Goal: Task Accomplishment & Management: Complete application form

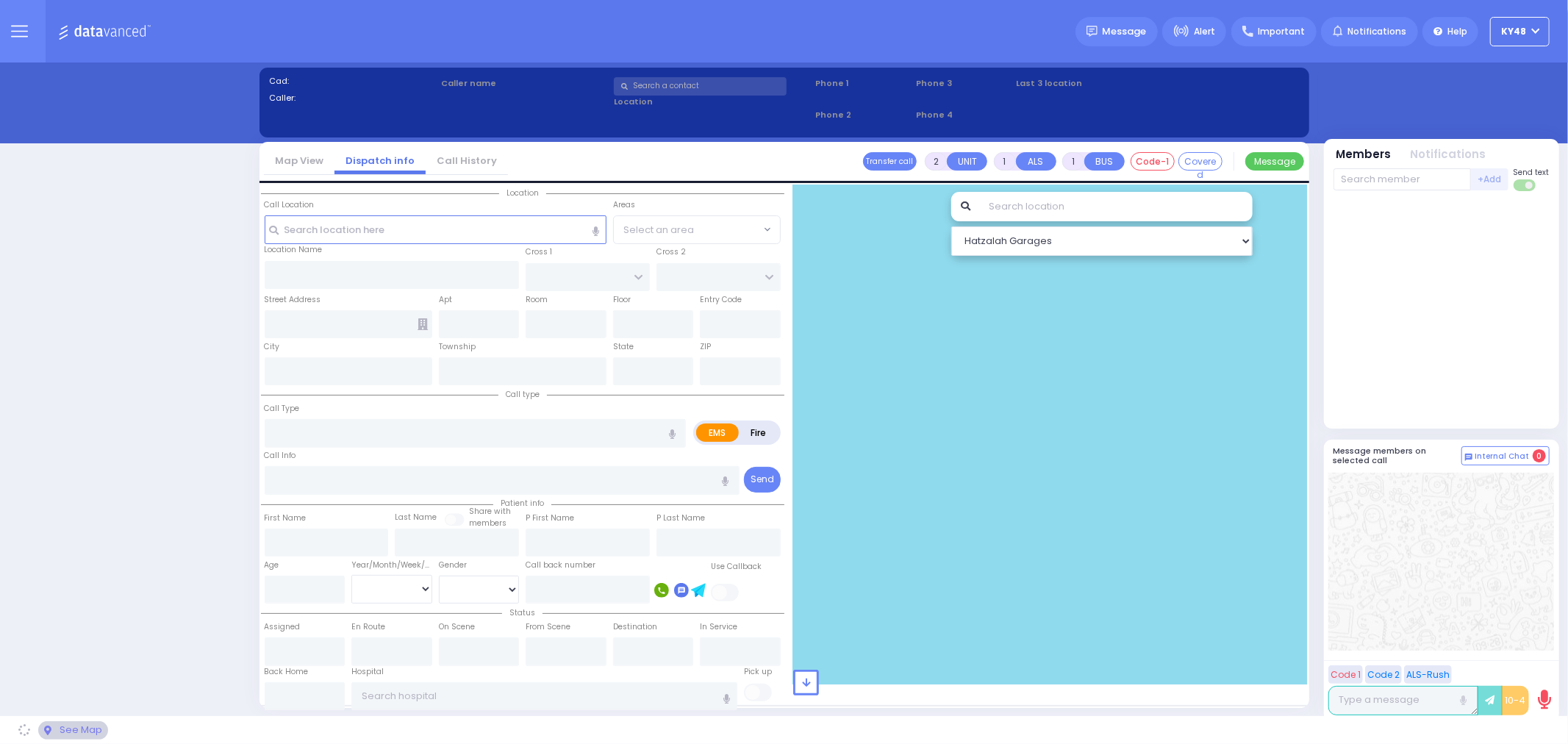
select select "13"
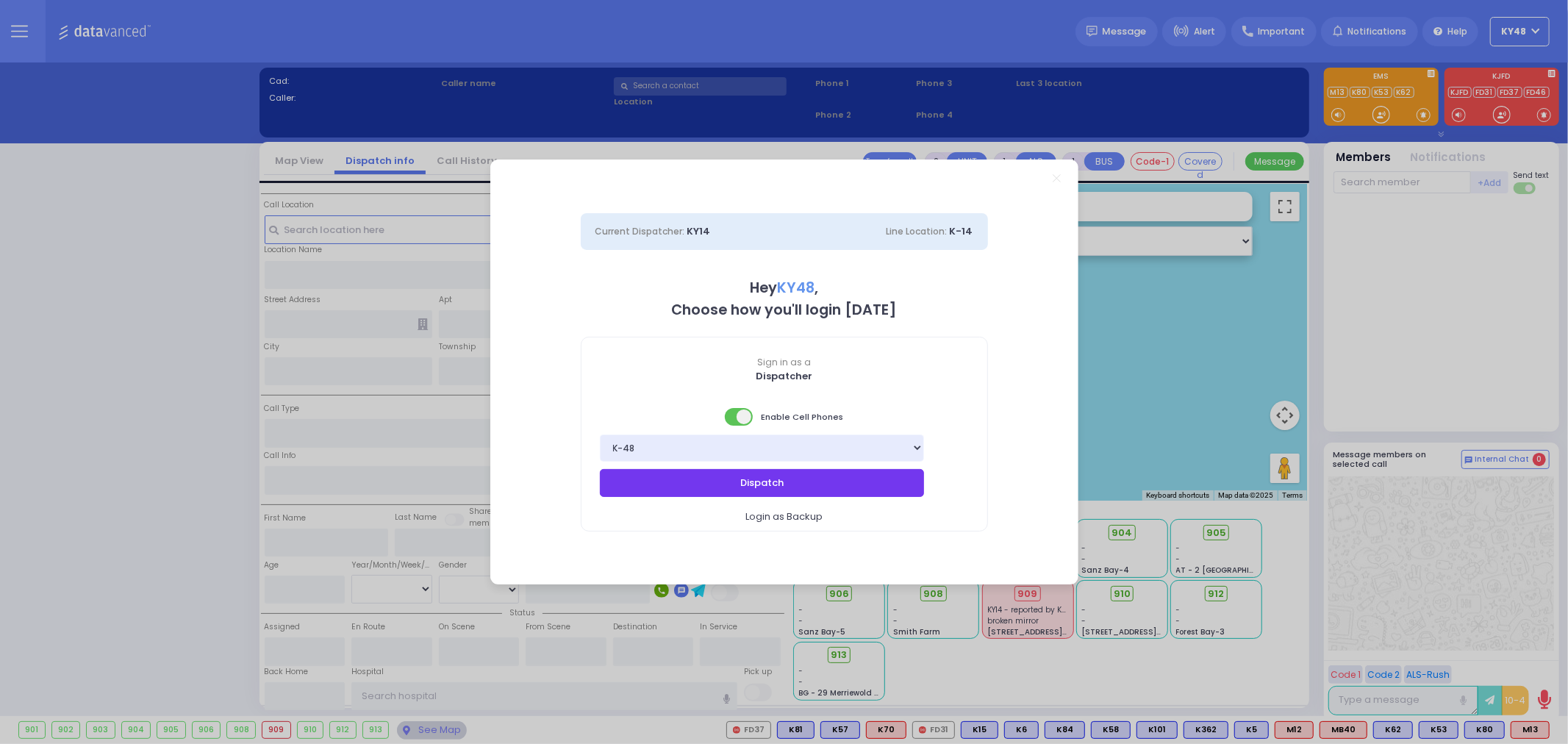
click at [723, 480] on button "Dispatch" at bounding box center [762, 482] width 325 height 28
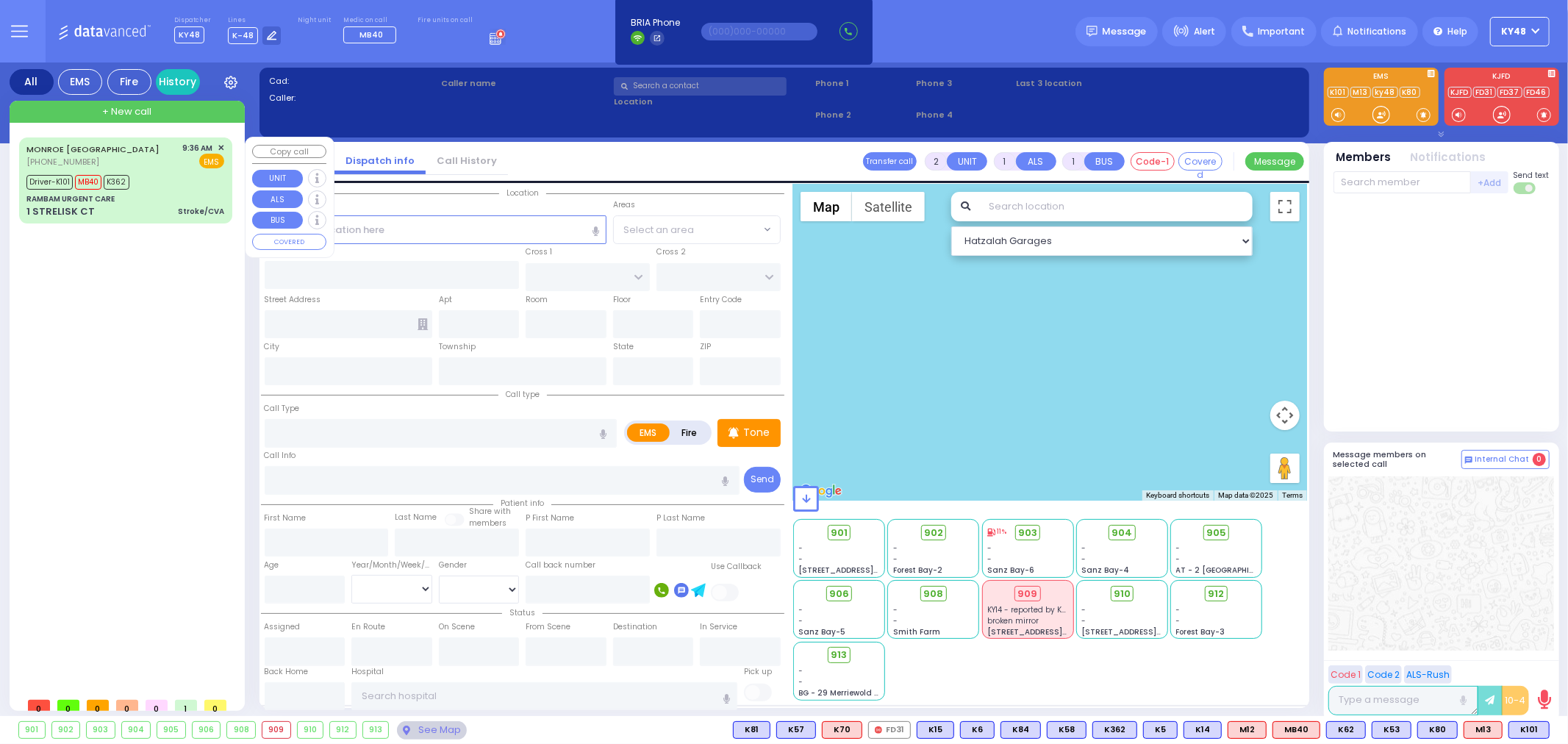
click at [188, 197] on div "RAMBAM URGENT CARE" at bounding box center [125, 199] width 198 height 11
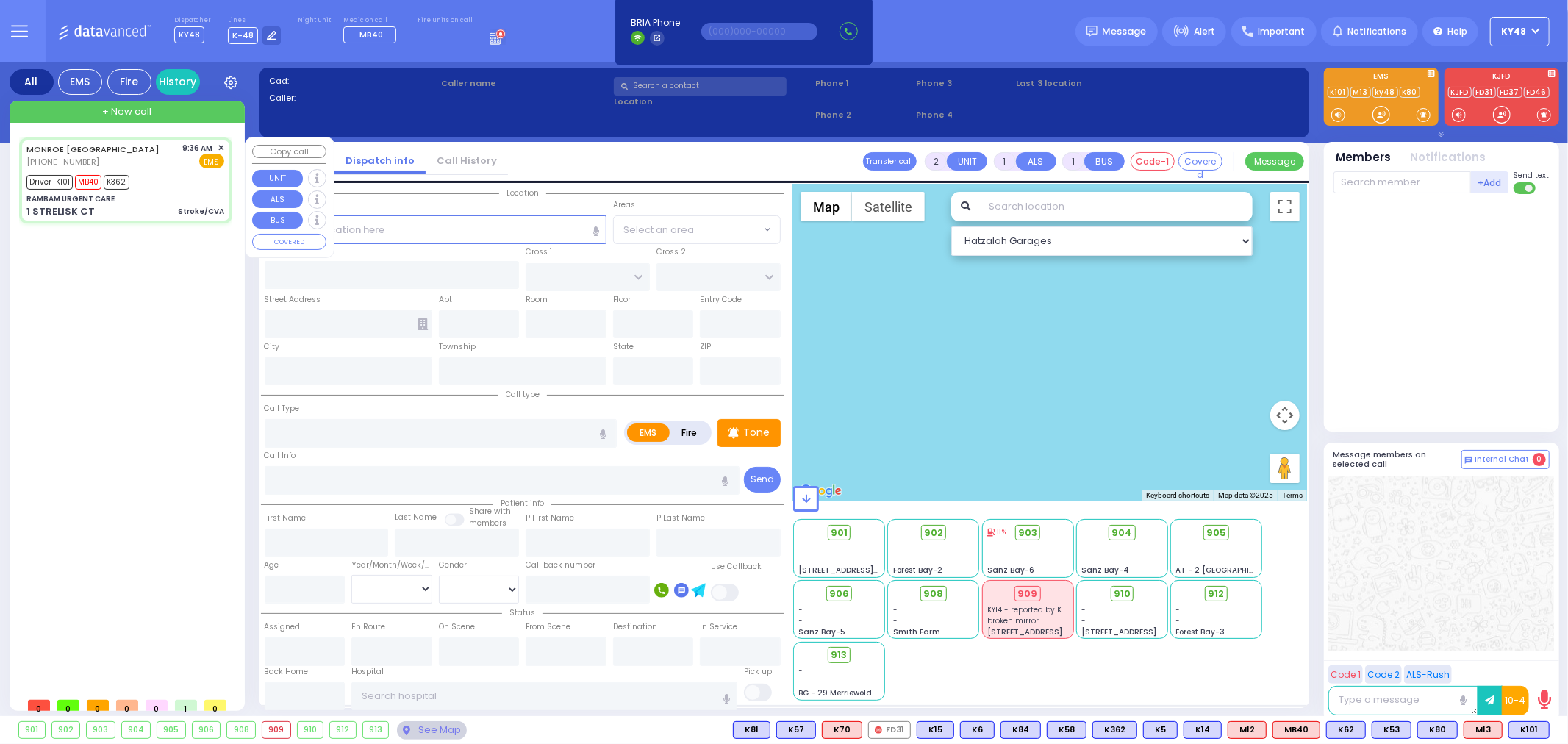
type input "6"
select select
type input "Stroke/CVA"
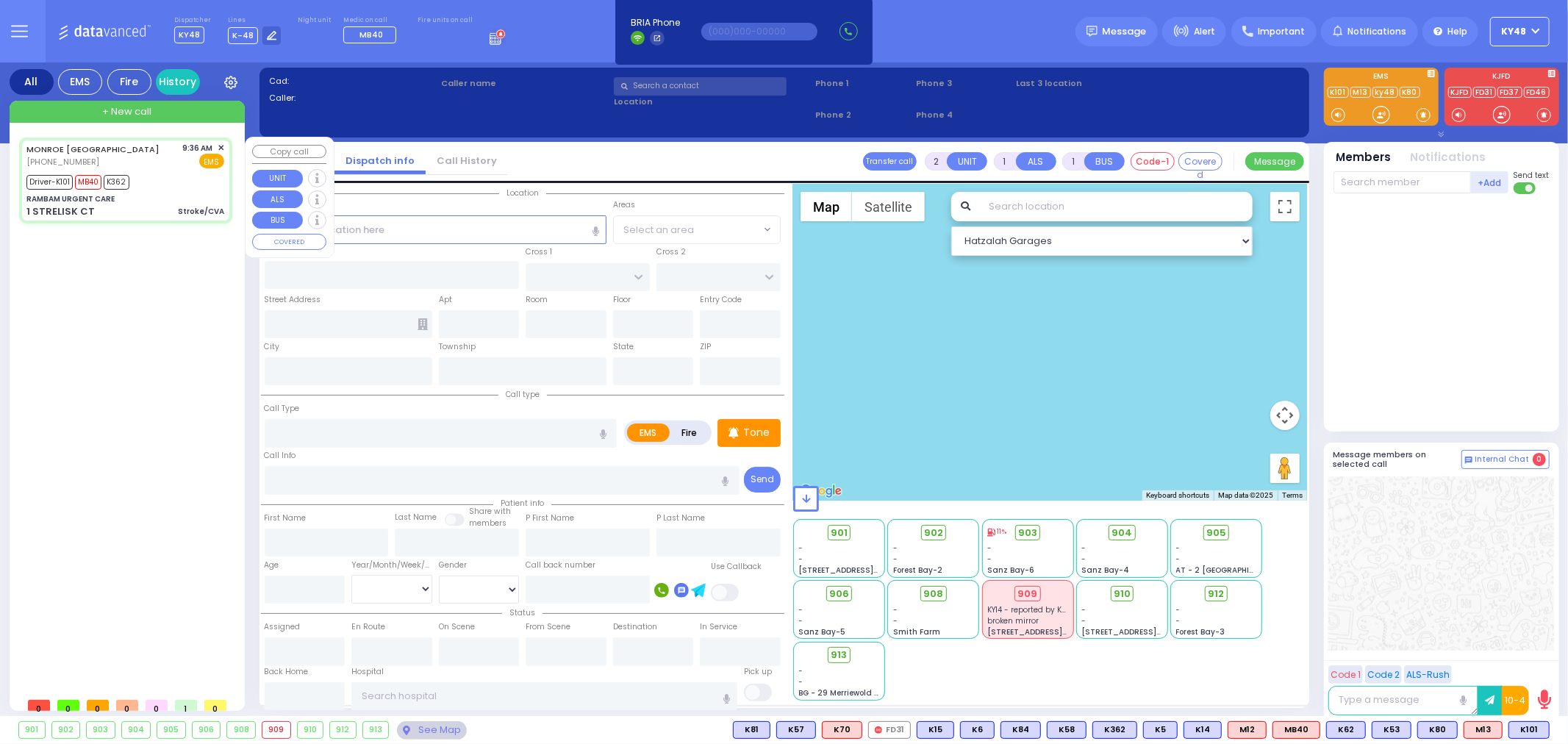
radio input "true"
type input "Zaza"
type input "Tchanturia"
type input "55"
select select "Year"
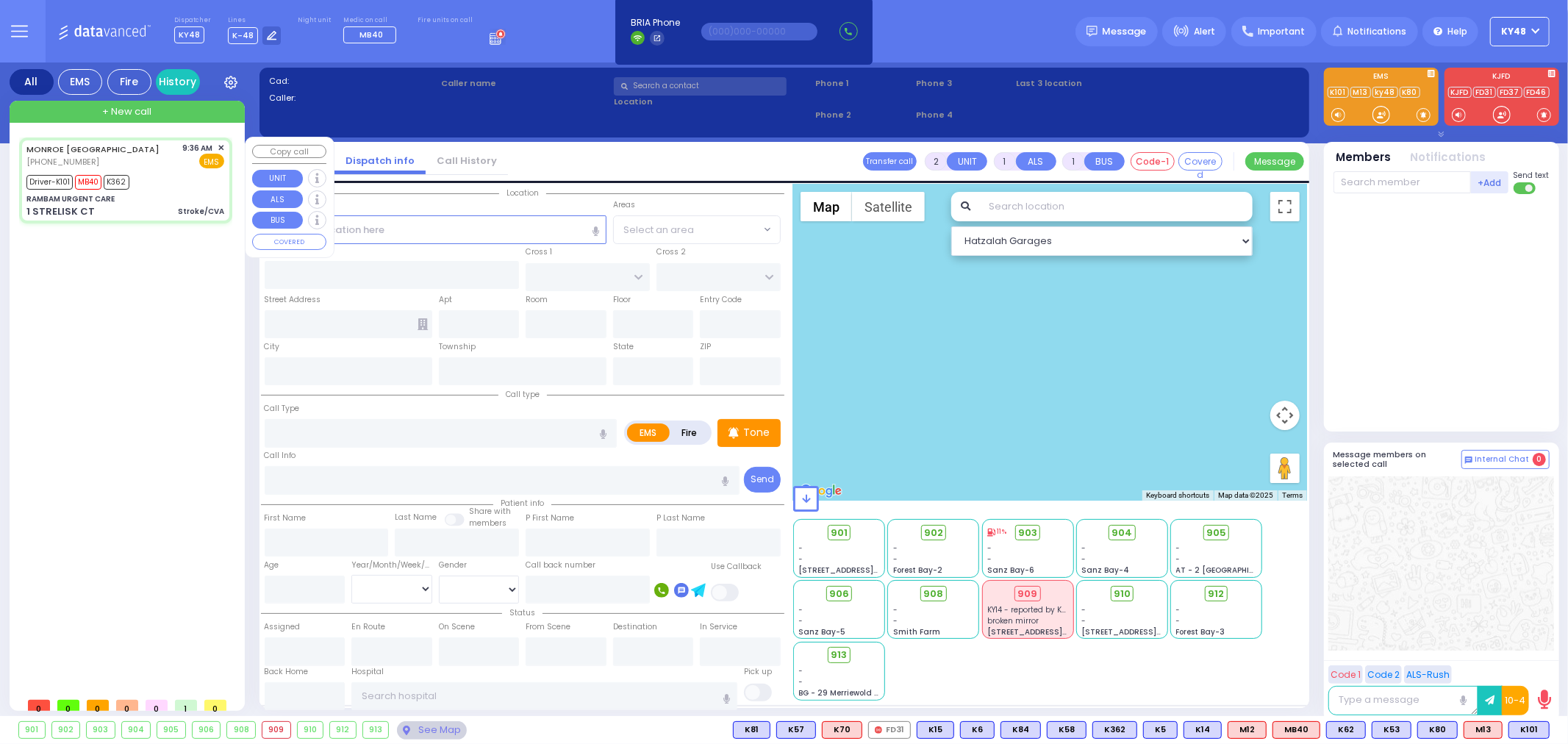
select select "[DEMOGRAPHIC_DATA]"
type input "09:36"
type input "09:39"
type input "09:49"
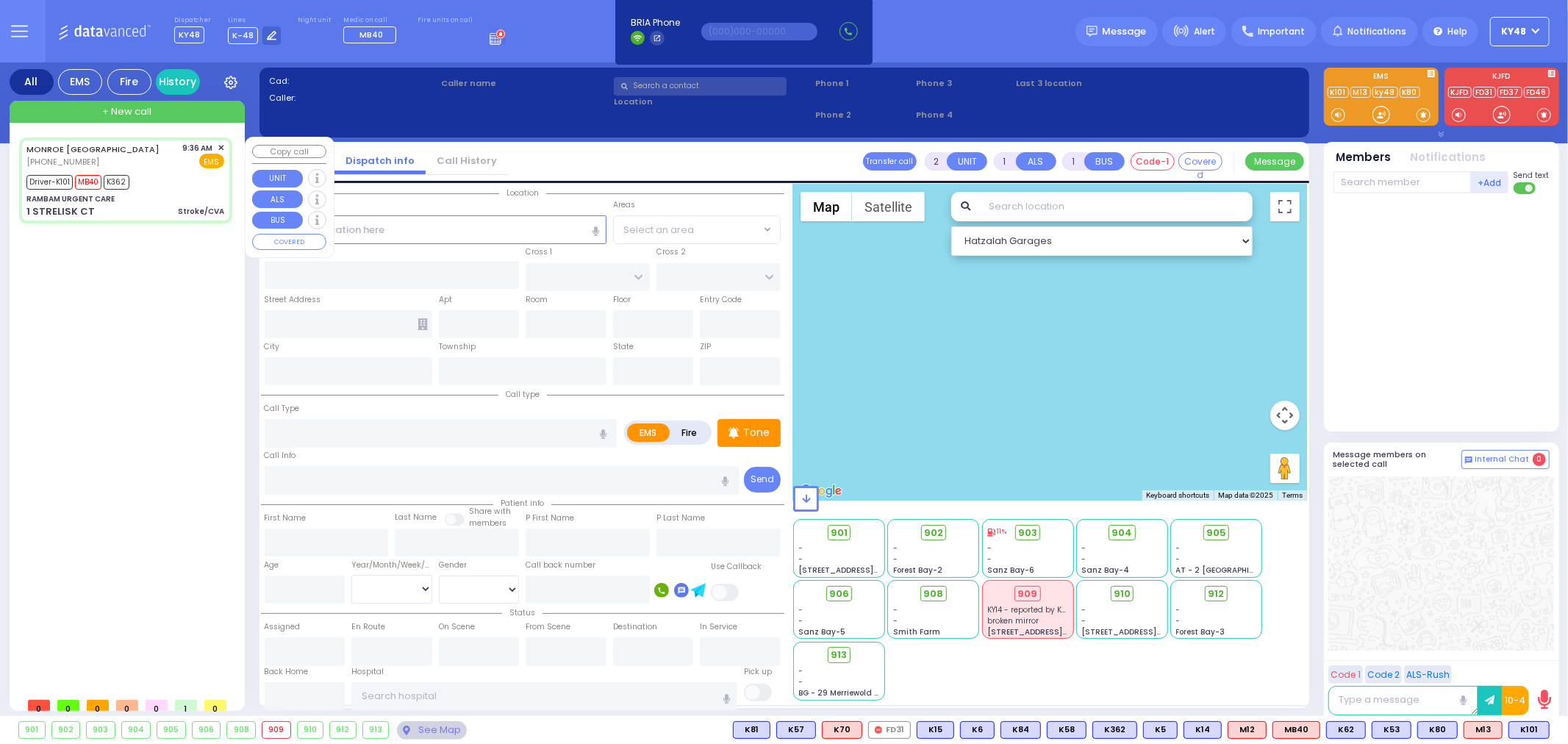
type input "Garnet Health Medical Center 707 East Main Street Middletown"
type input "RAMBAM URGENT CARE"
type input "FOREST RD"
type input "1 STRELISK CT"
type input "Kiryas Joel"
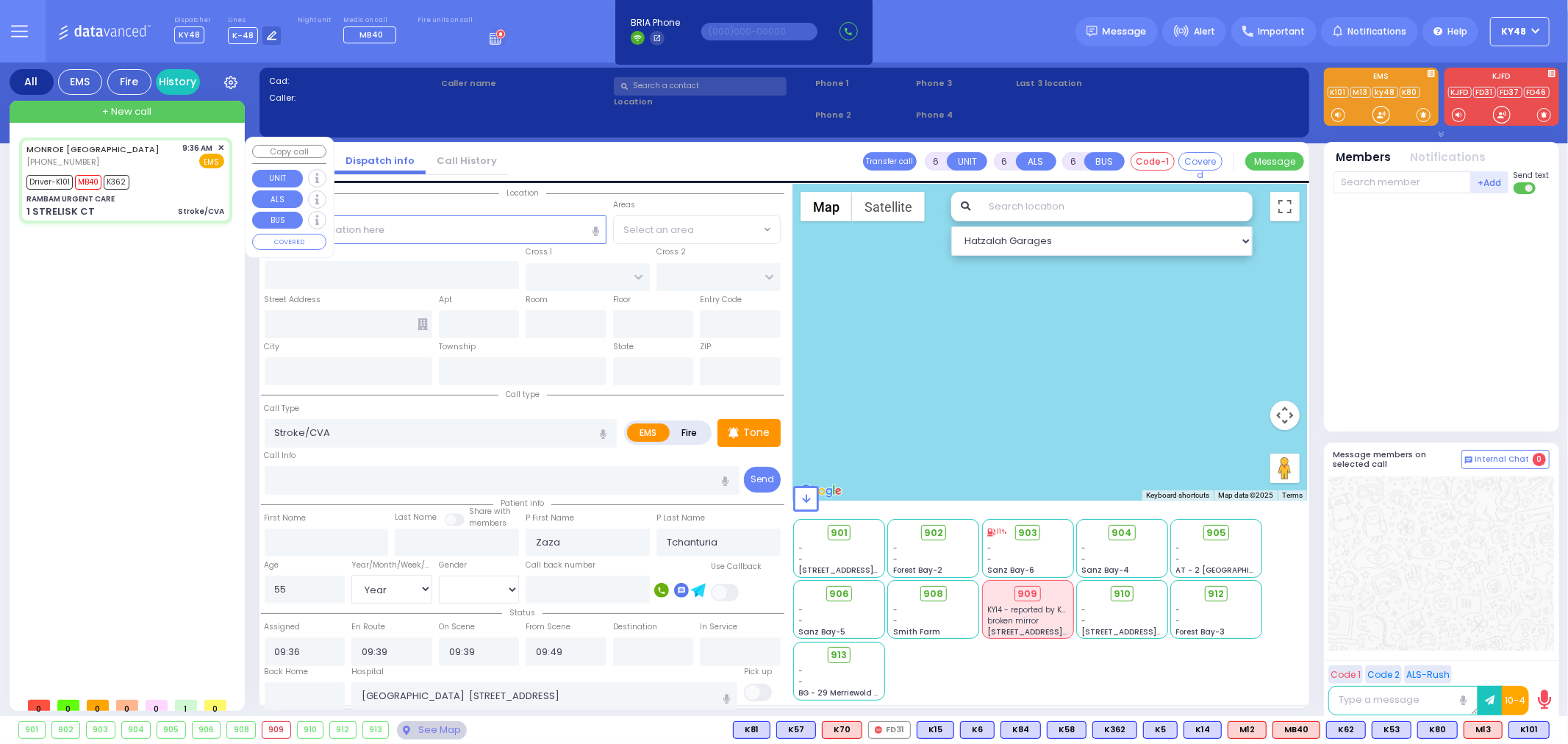
type input "New York"
type input "10950"
select select "MONROE"
select select "Hatzalah Garages"
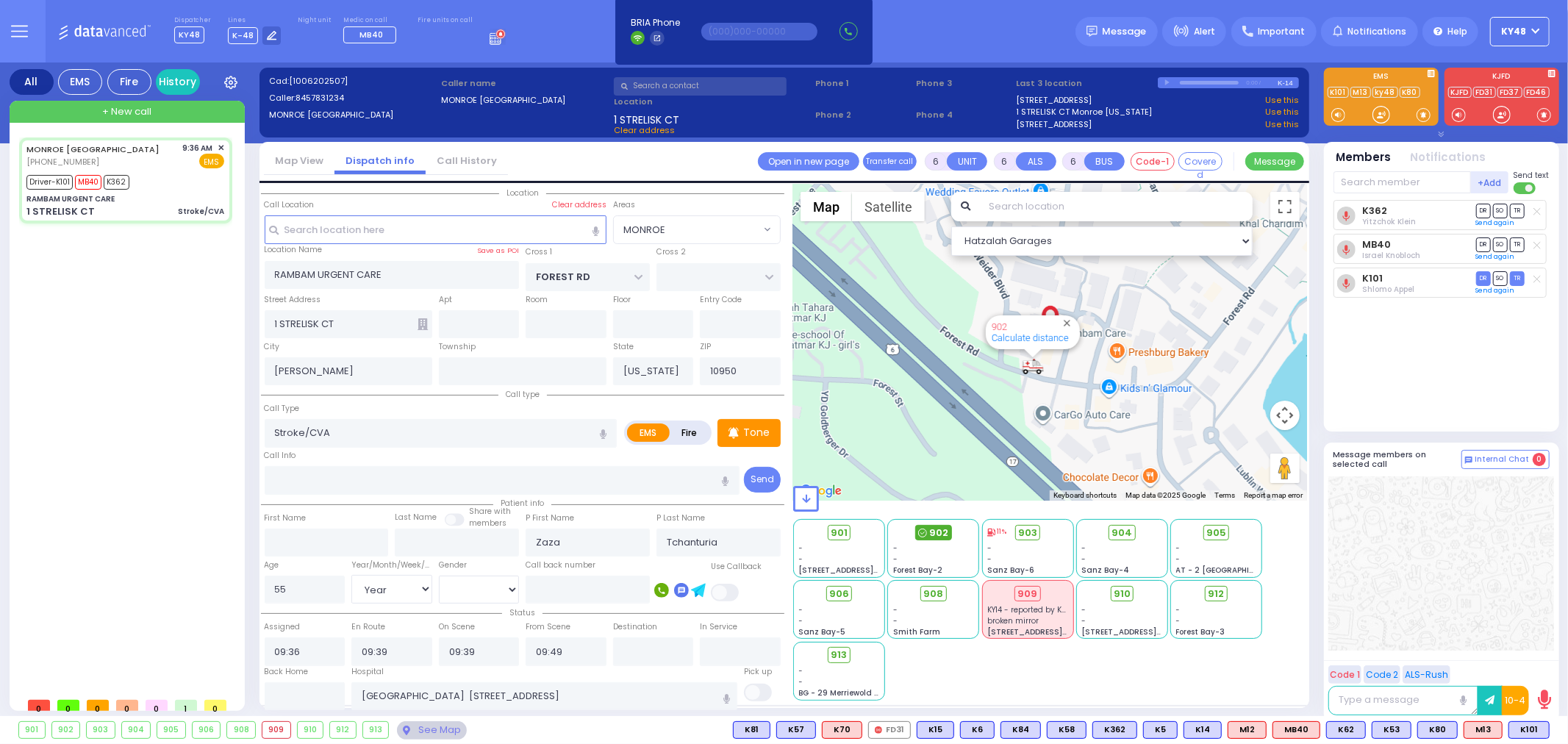
click at [932, 537] on span "902" at bounding box center [939, 532] width 19 height 15
select select
radio input "true"
select select "Year"
select select "[DEMOGRAPHIC_DATA]"
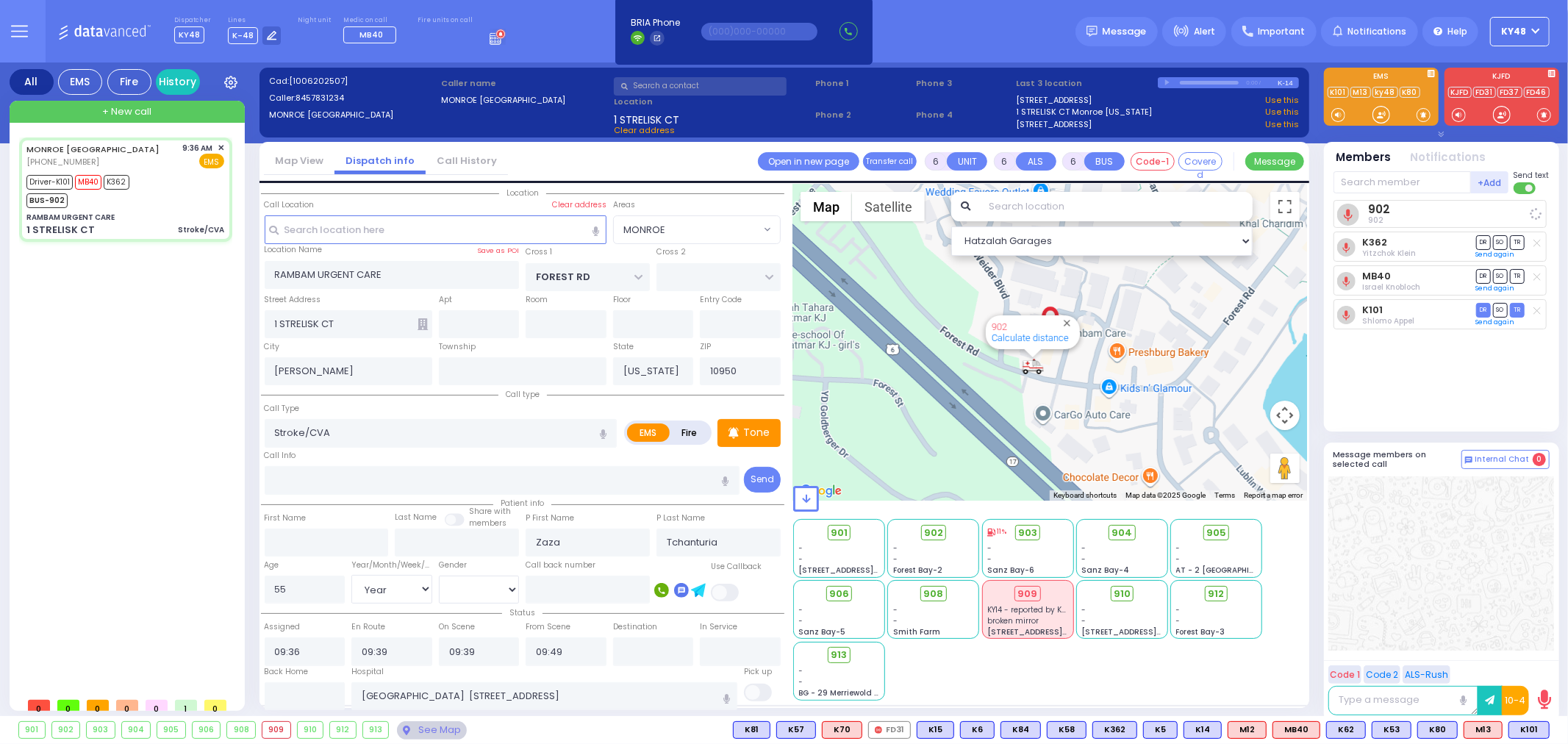
select select "Hatzalah Garages"
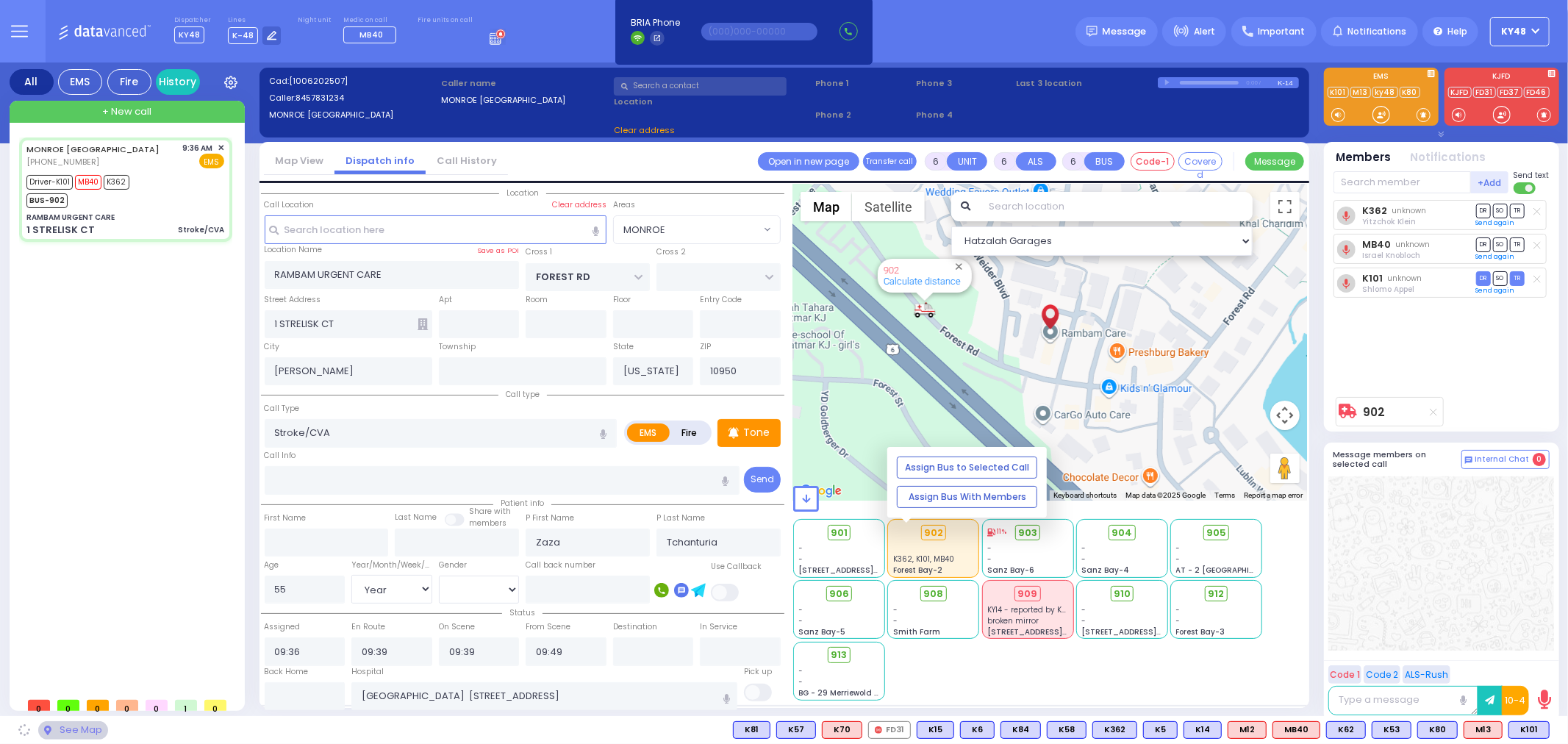
select select "MONROE"
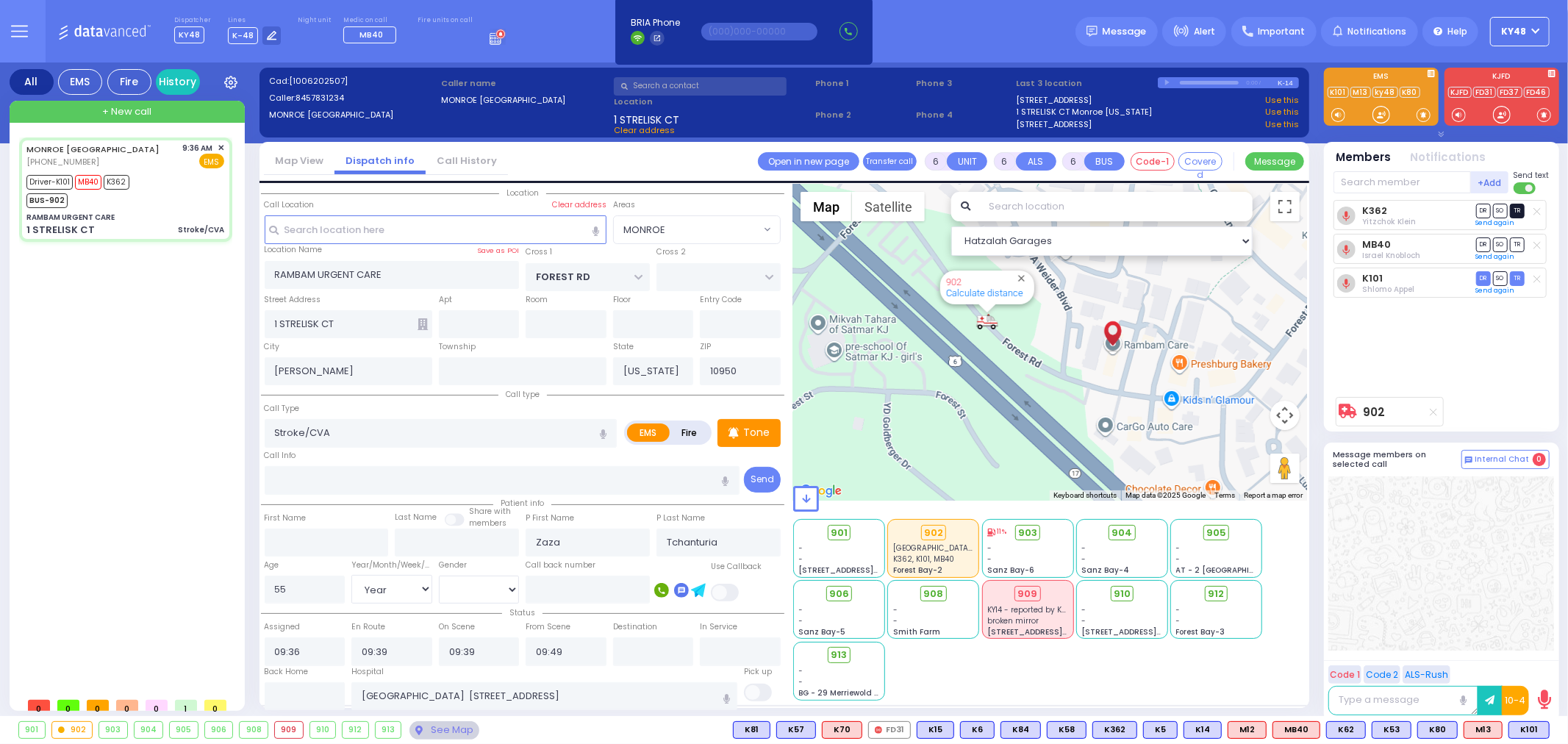
click at [1518, 214] on span "TR" at bounding box center [1517, 211] width 15 height 14
select select
radio input "true"
select select "Year"
select select "[DEMOGRAPHIC_DATA]"
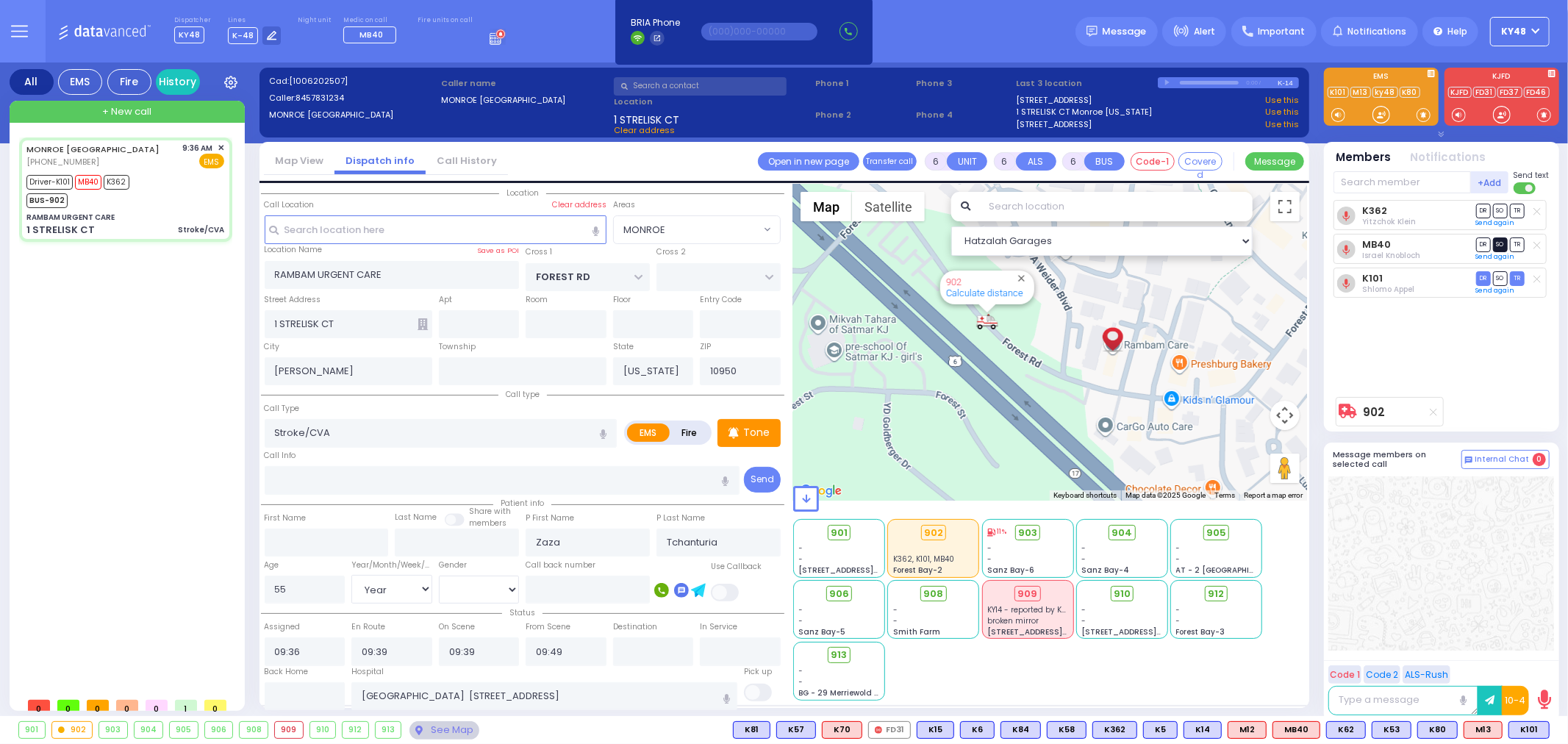
select select "Hatzalah Garages"
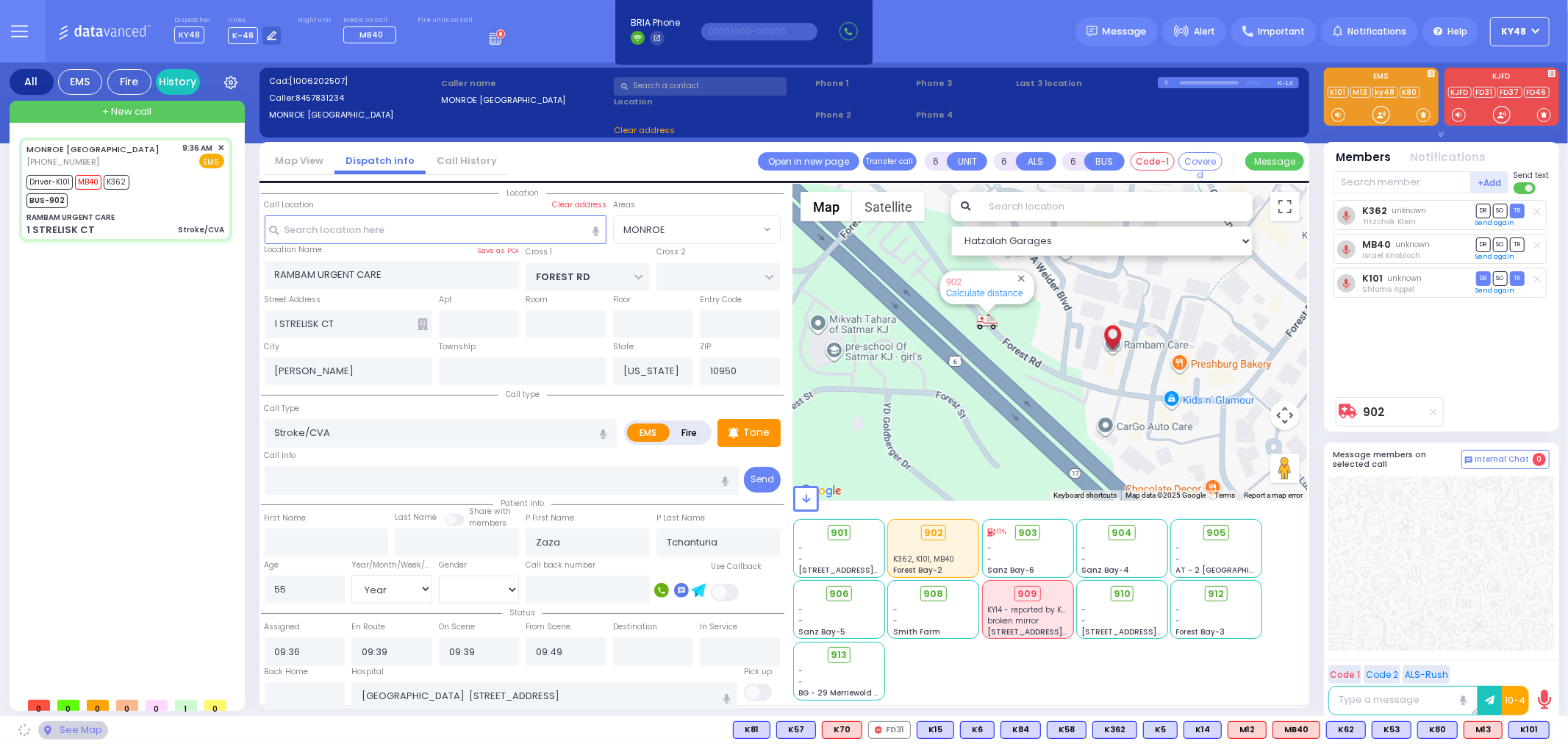
select select "MONROE"
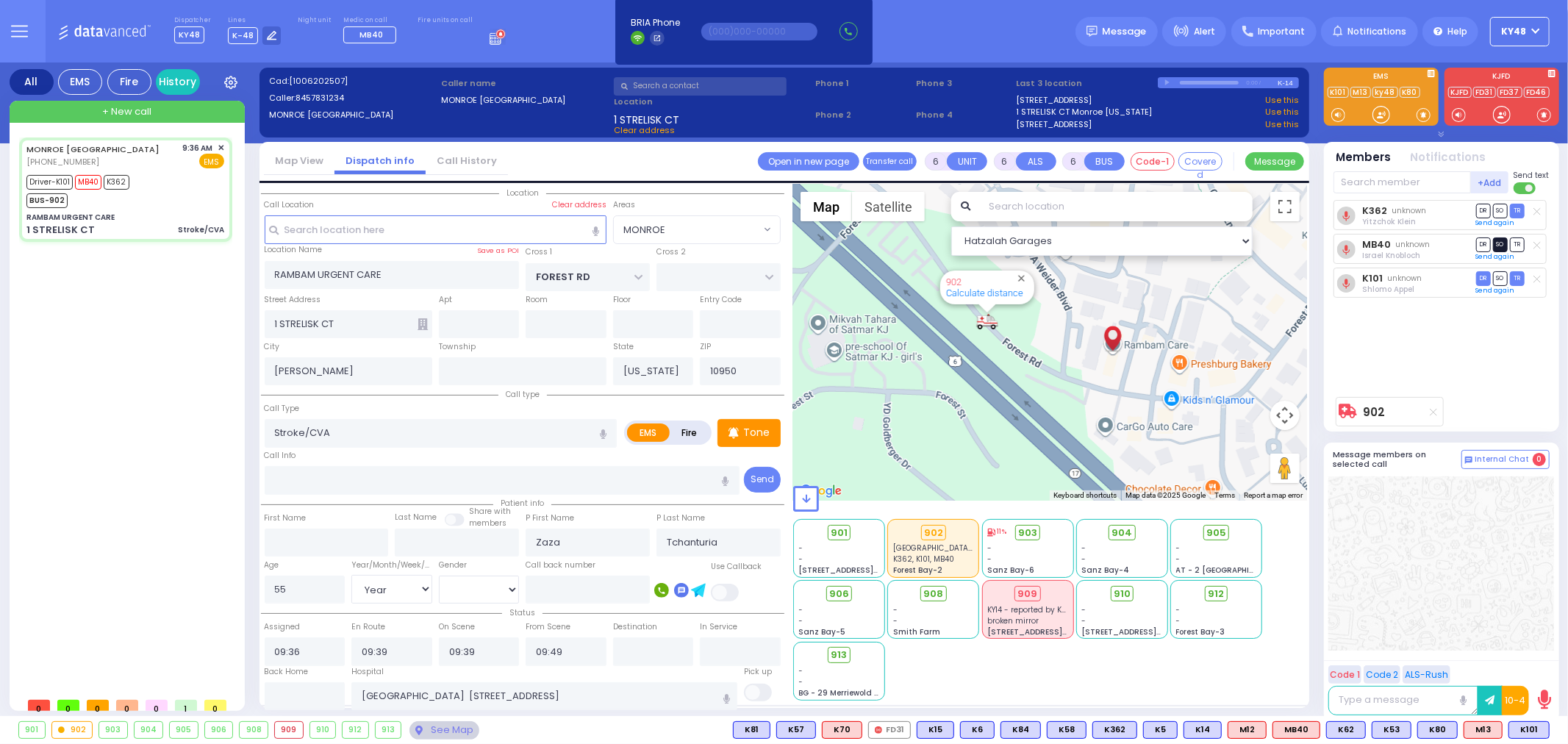
click at [1501, 247] on span "SO" at bounding box center [1500, 244] width 15 height 14
select select
radio input "true"
select select "Year"
select select "[DEMOGRAPHIC_DATA]"
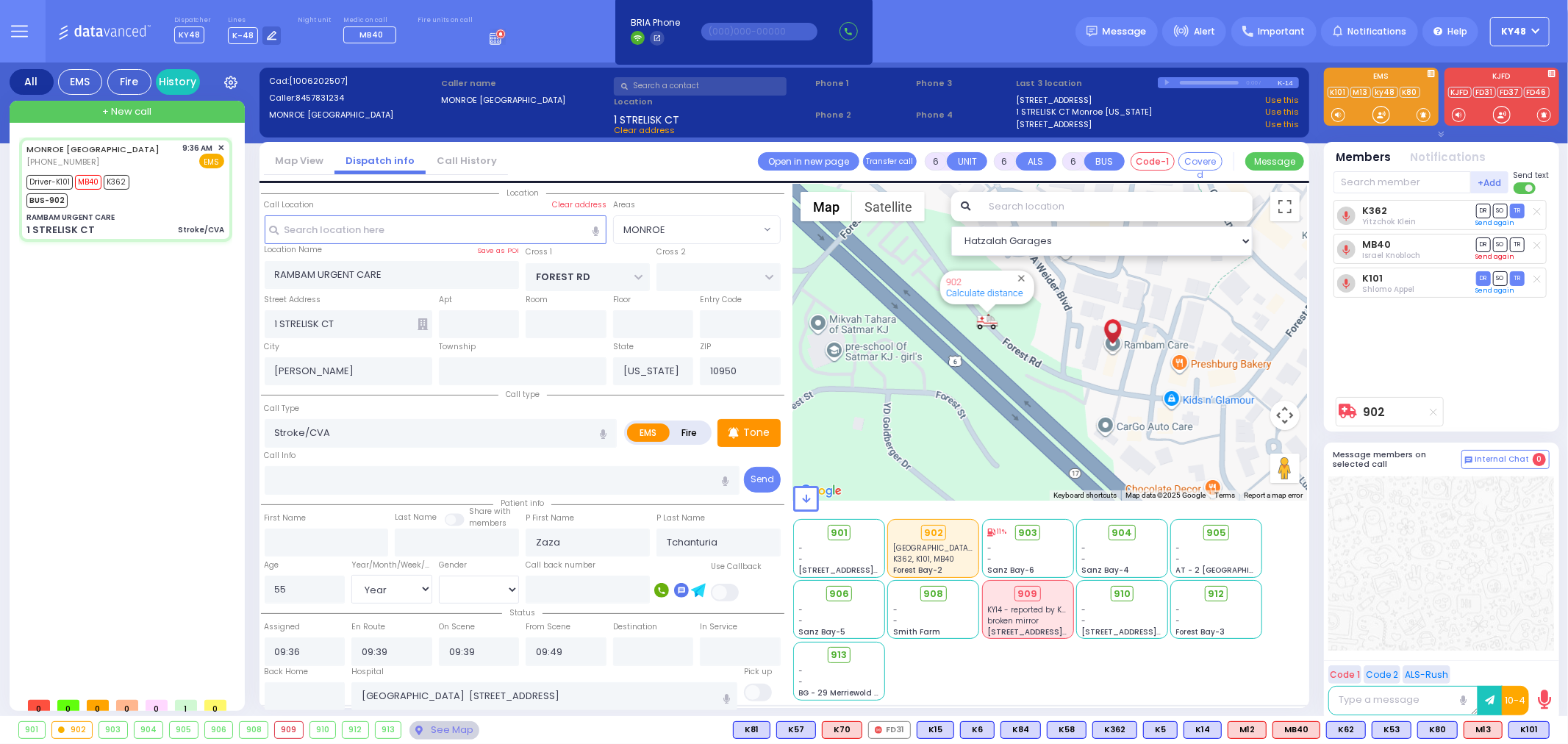
select select "Hatzalah Garages"
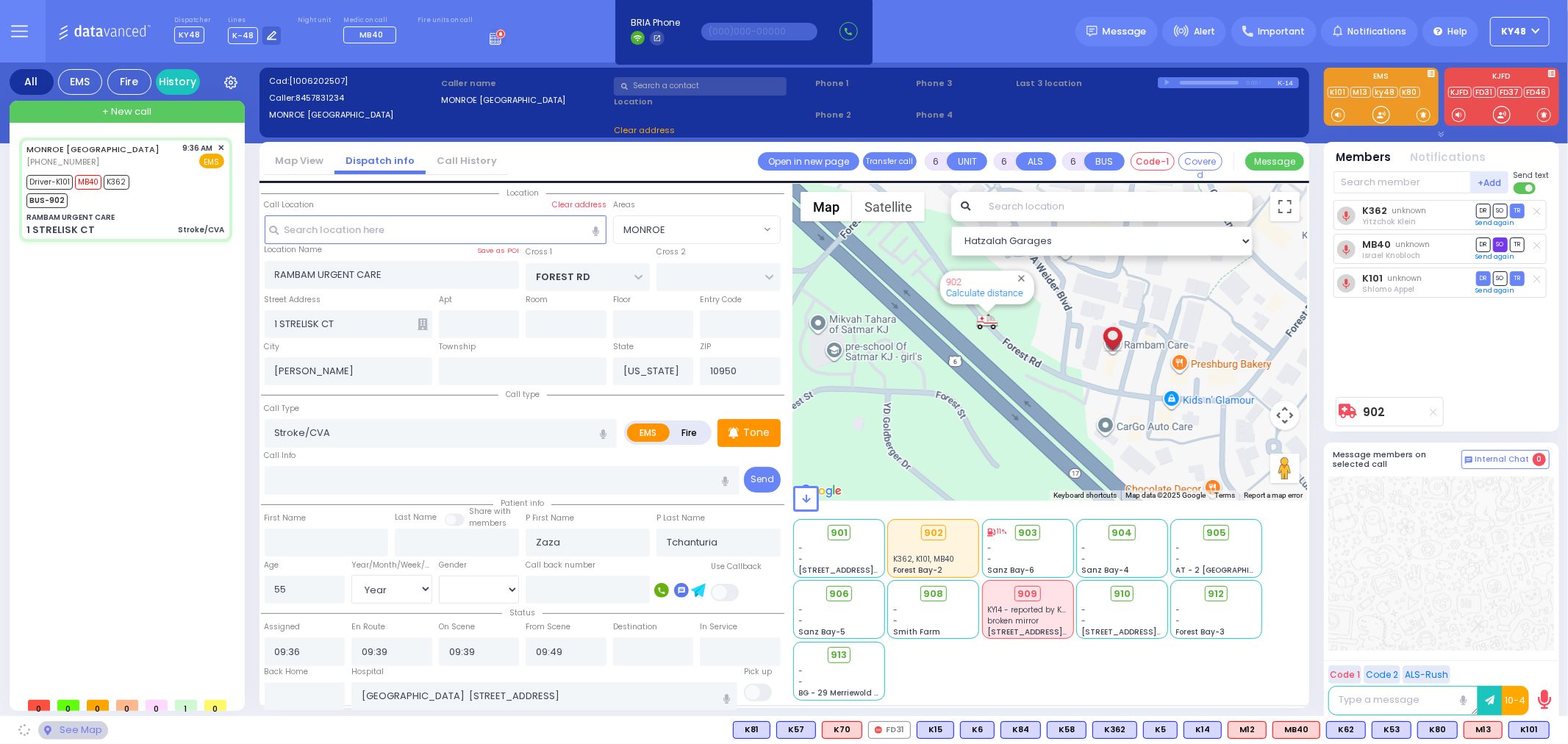
select select "MONROE"
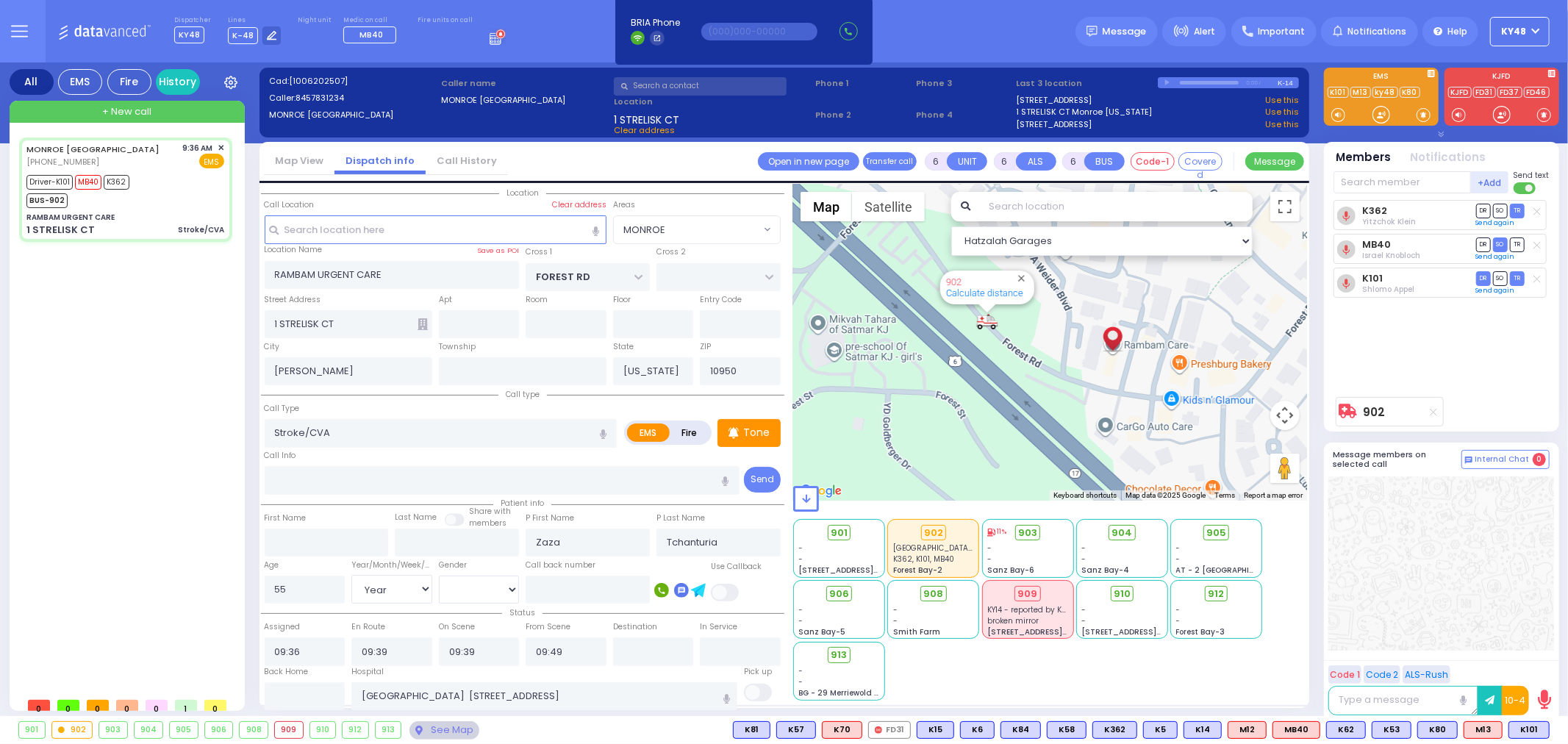
click at [160, 317] on div "MONROE NY (845) 783-1234 9:36 AM ✕ Driver-K101" at bounding box center [128, 414] width 219 height 553
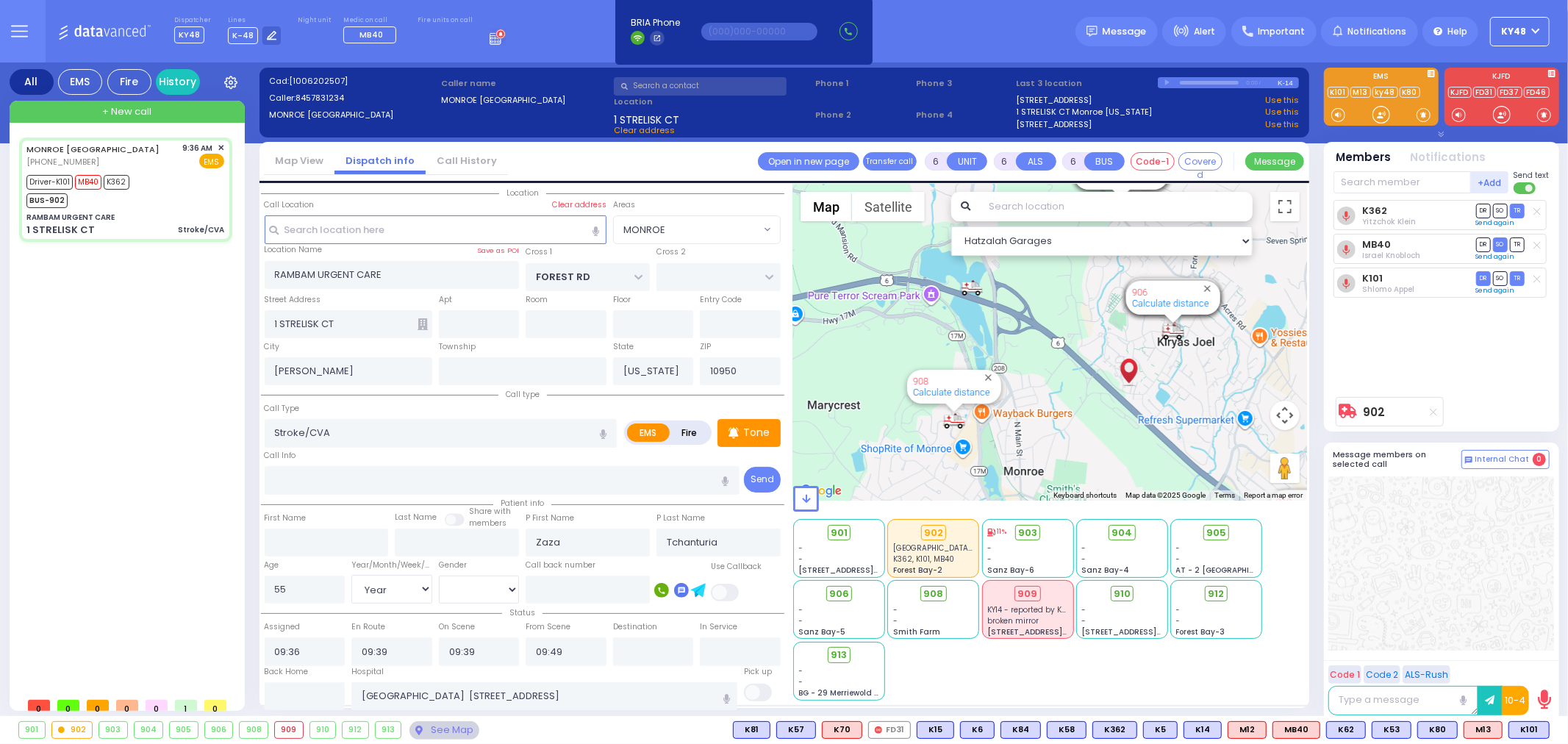
select select
radio input "true"
select select "Year"
select select "[DEMOGRAPHIC_DATA]"
radio input "true"
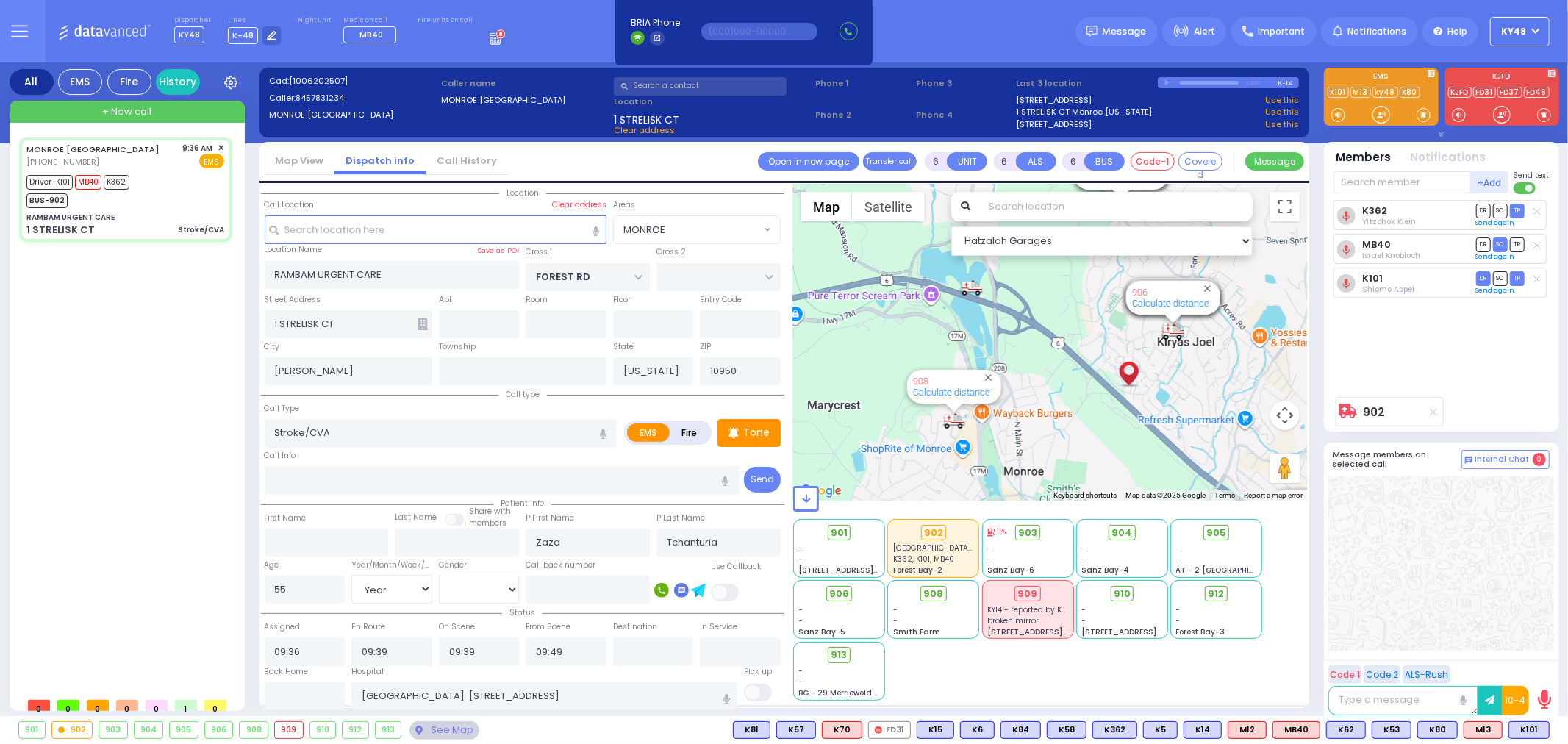
select select "Year"
select select "[DEMOGRAPHIC_DATA]"
select select "MONROE"
select select "Hatzalah Garages"
select select
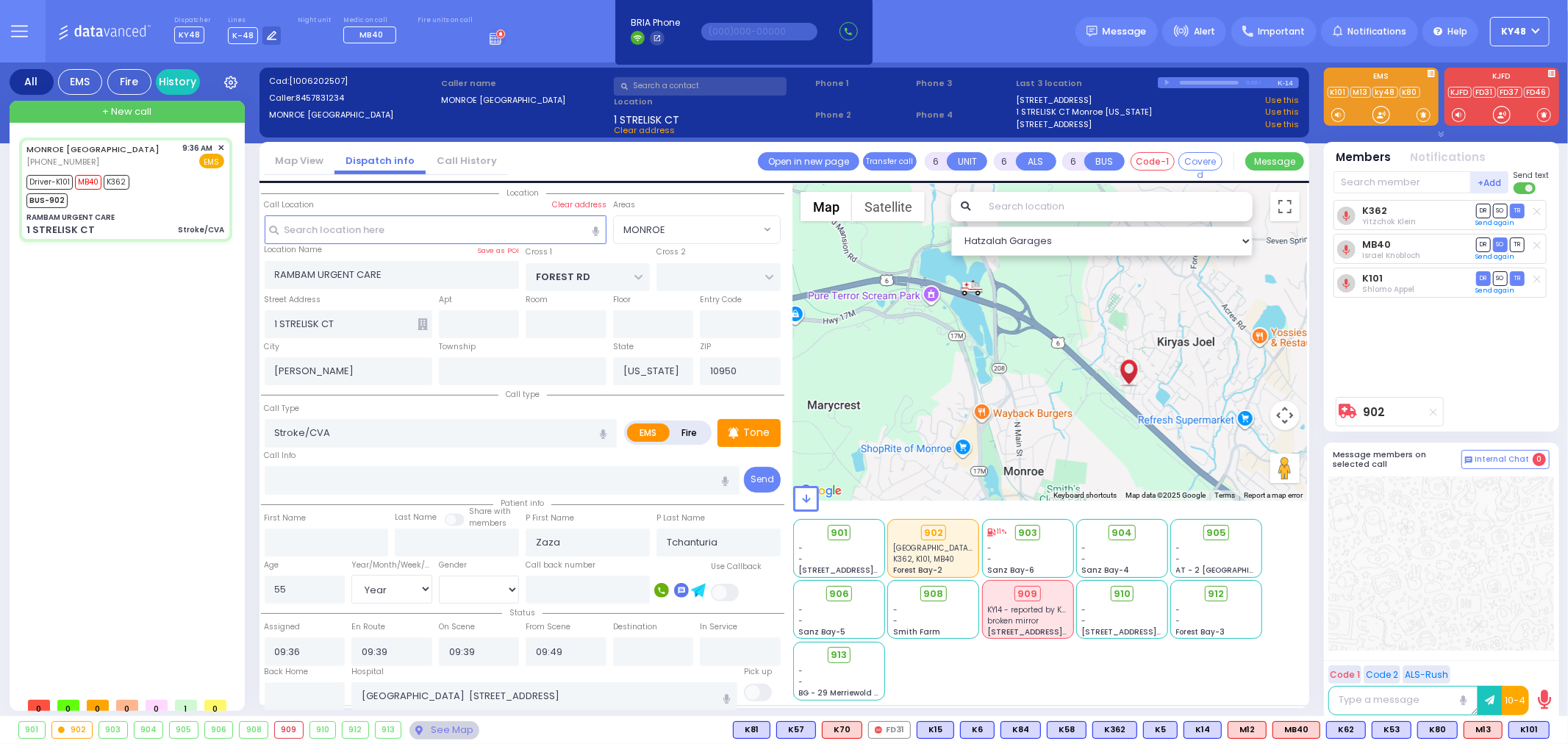
radio input "true"
select select "Year"
select select "[DEMOGRAPHIC_DATA]"
select select "MONROE"
select select "Hatzalah Garages"
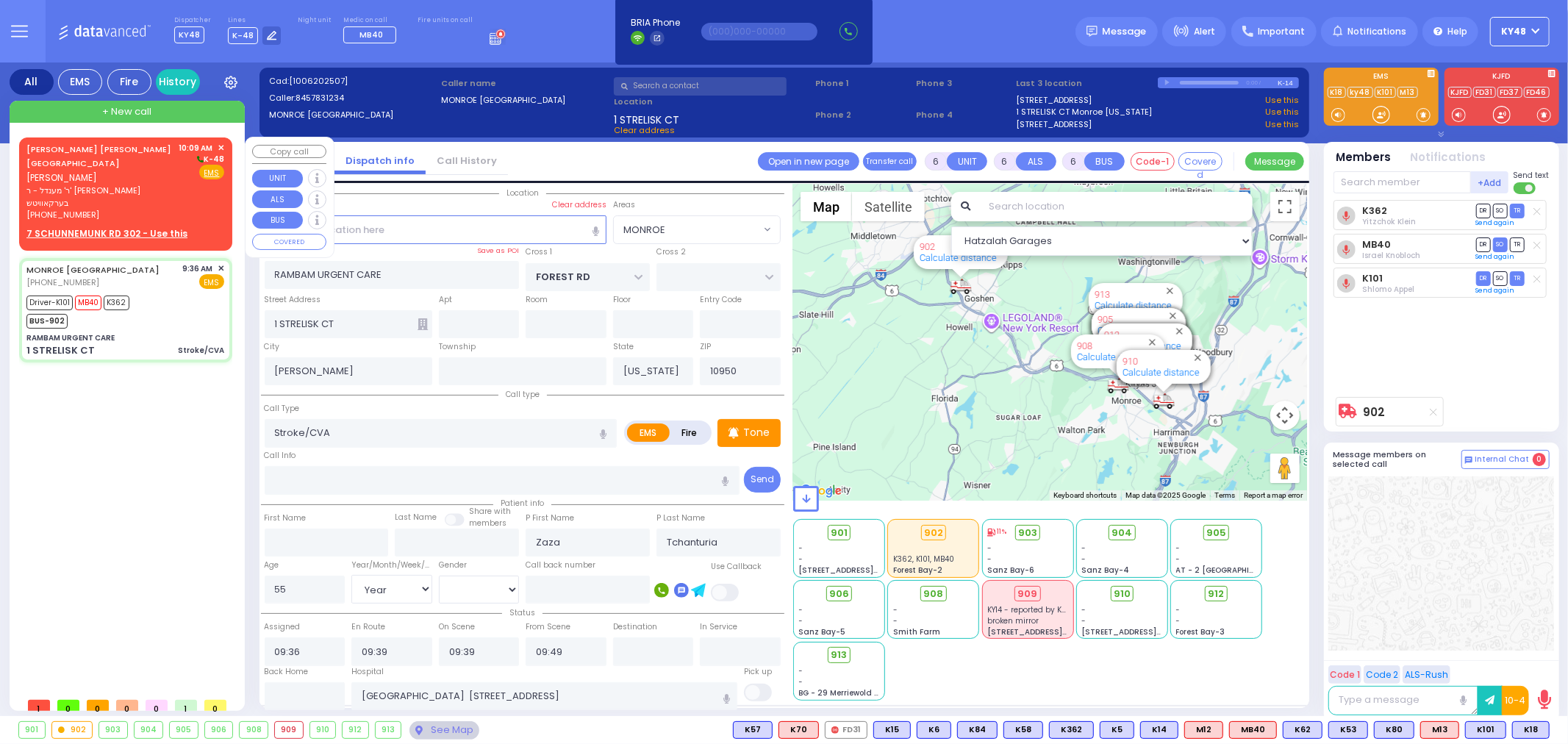
click at [147, 166] on div "SHLOME BURECH Y. TEITELBAUM שלמה ברוך יודא טייטלבוים" at bounding box center [100, 163] width 148 height 44
type input "2"
type input "1"
select select
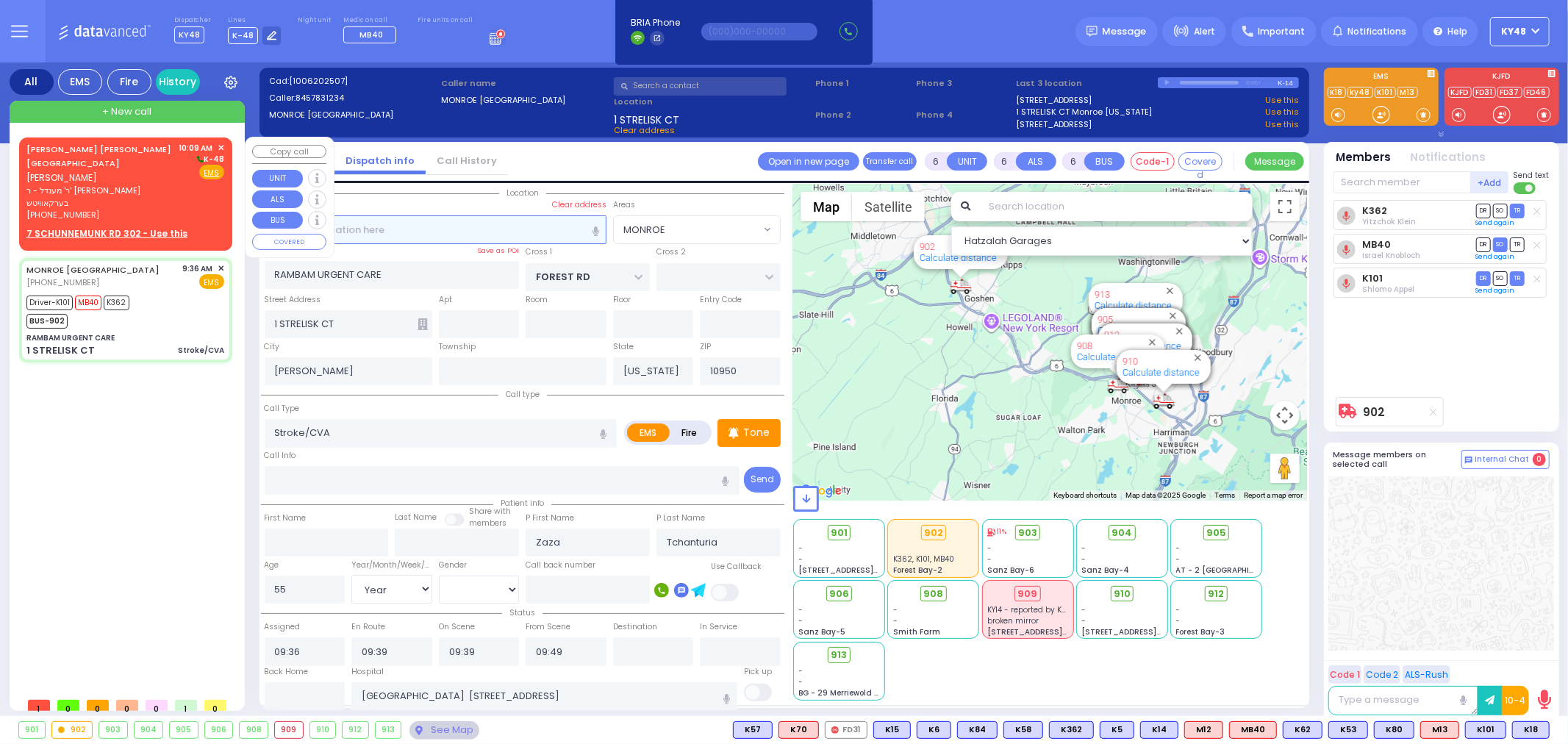
radio input "true"
type input "SHLOME BURECH Y."
type input "TEITELBAUM"
select select
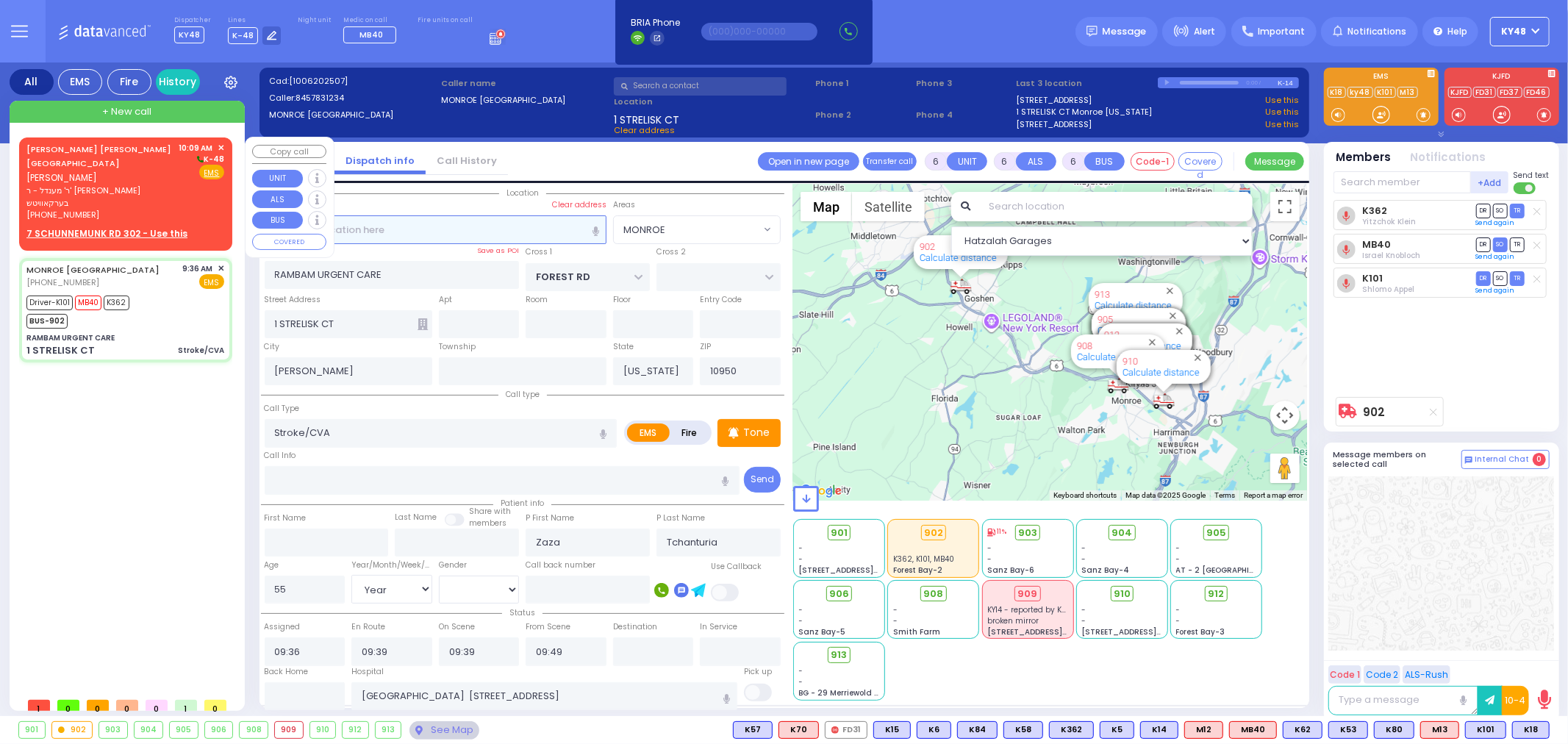
type input "10:09"
select select "Hatzalah Garages"
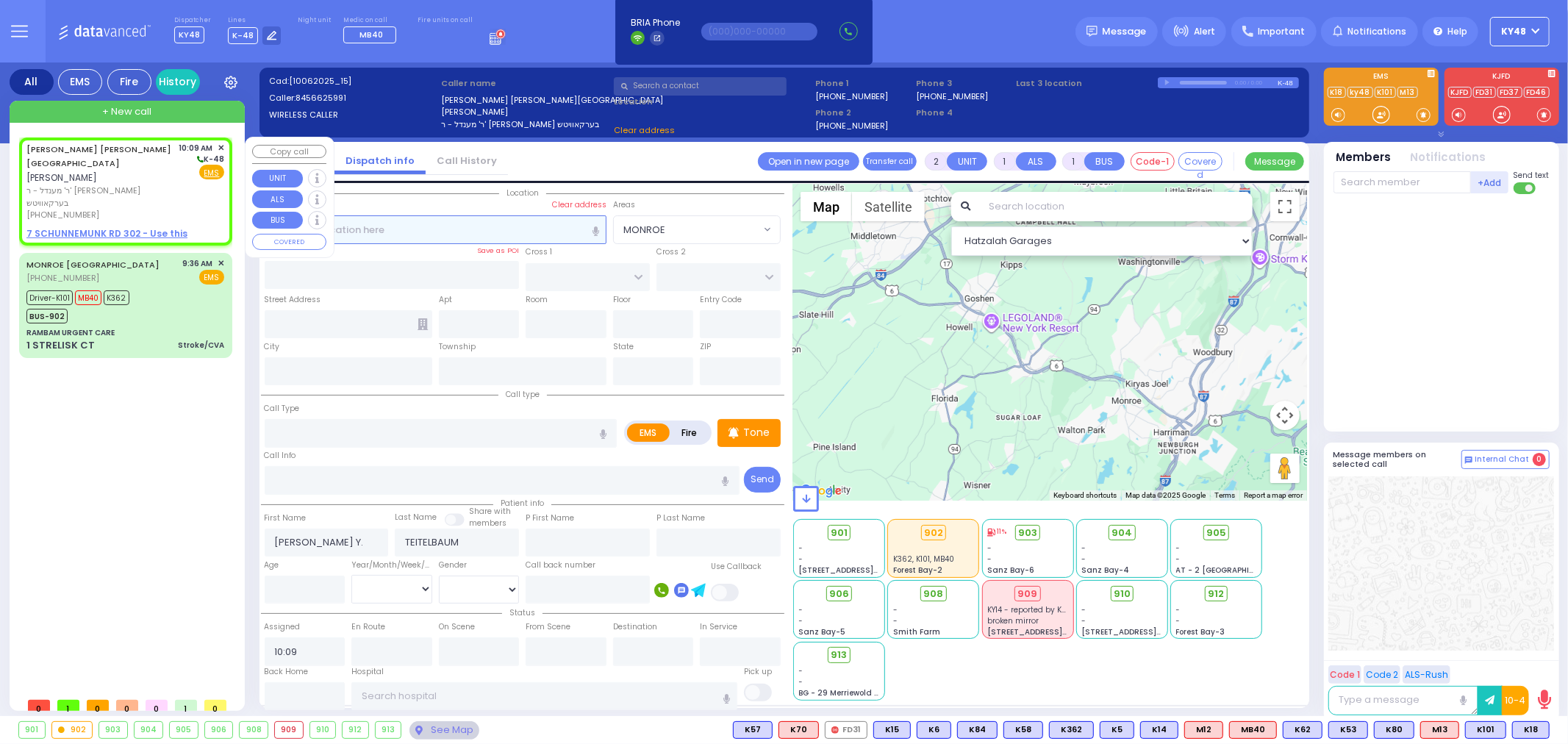
select select
radio input "true"
select select
select select "Hatzalah Garages"
click at [126, 227] on u "7 SCHUNNEMUNK RD 302 - Use this" at bounding box center [107, 233] width 161 height 13
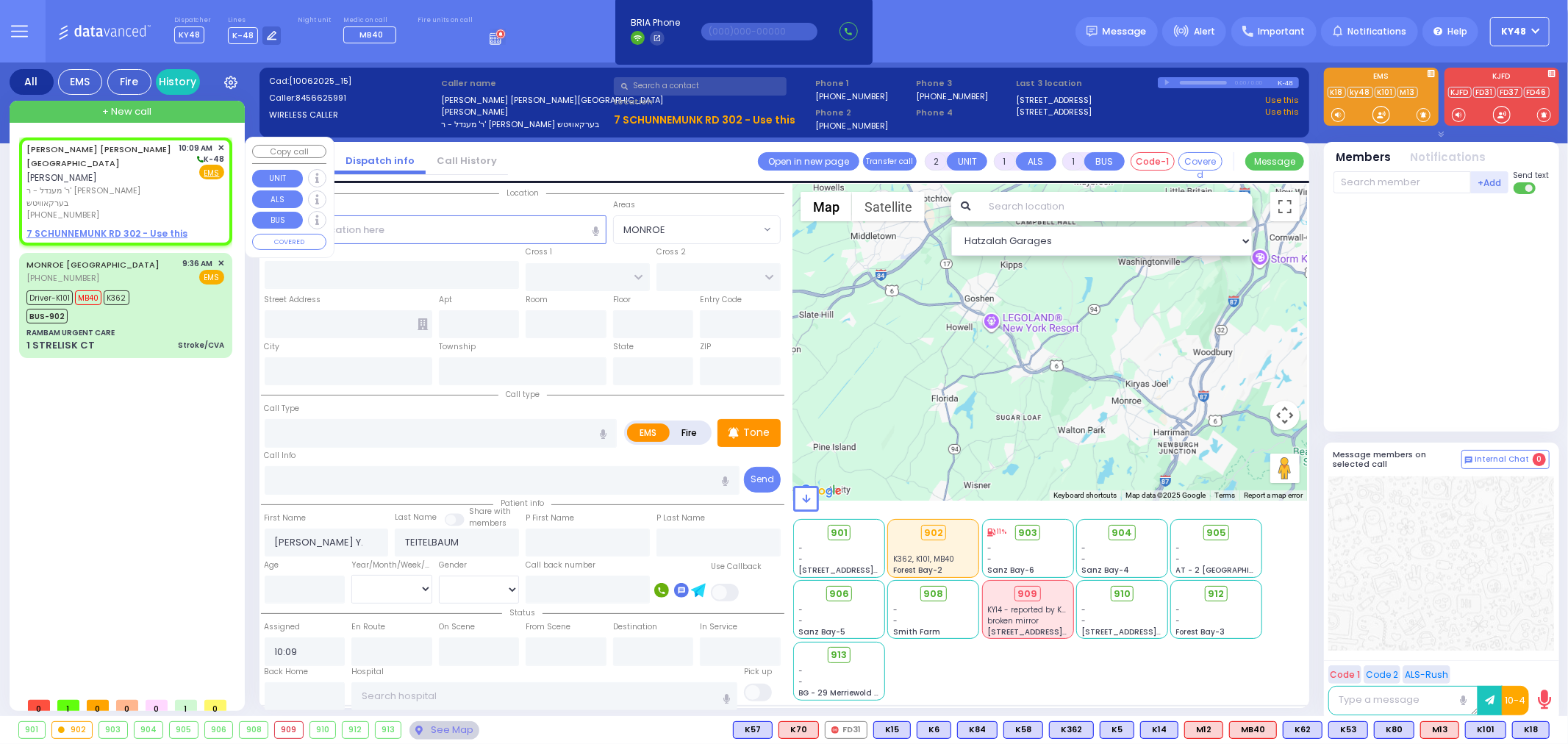
select select
radio input "true"
select select
select select "Hatzalah Garages"
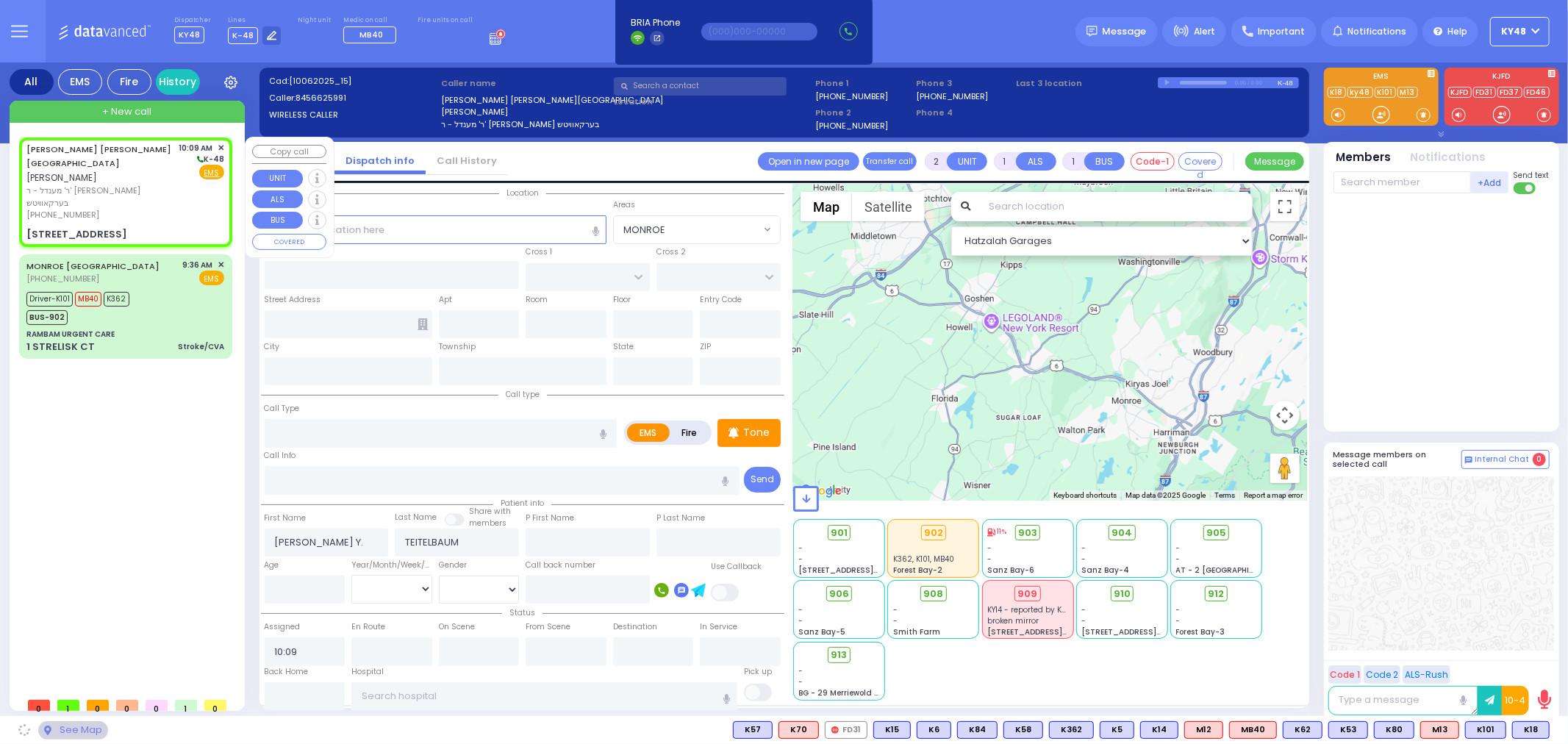
select select
radio input "true"
select select
select select "Hatzalah Garages"
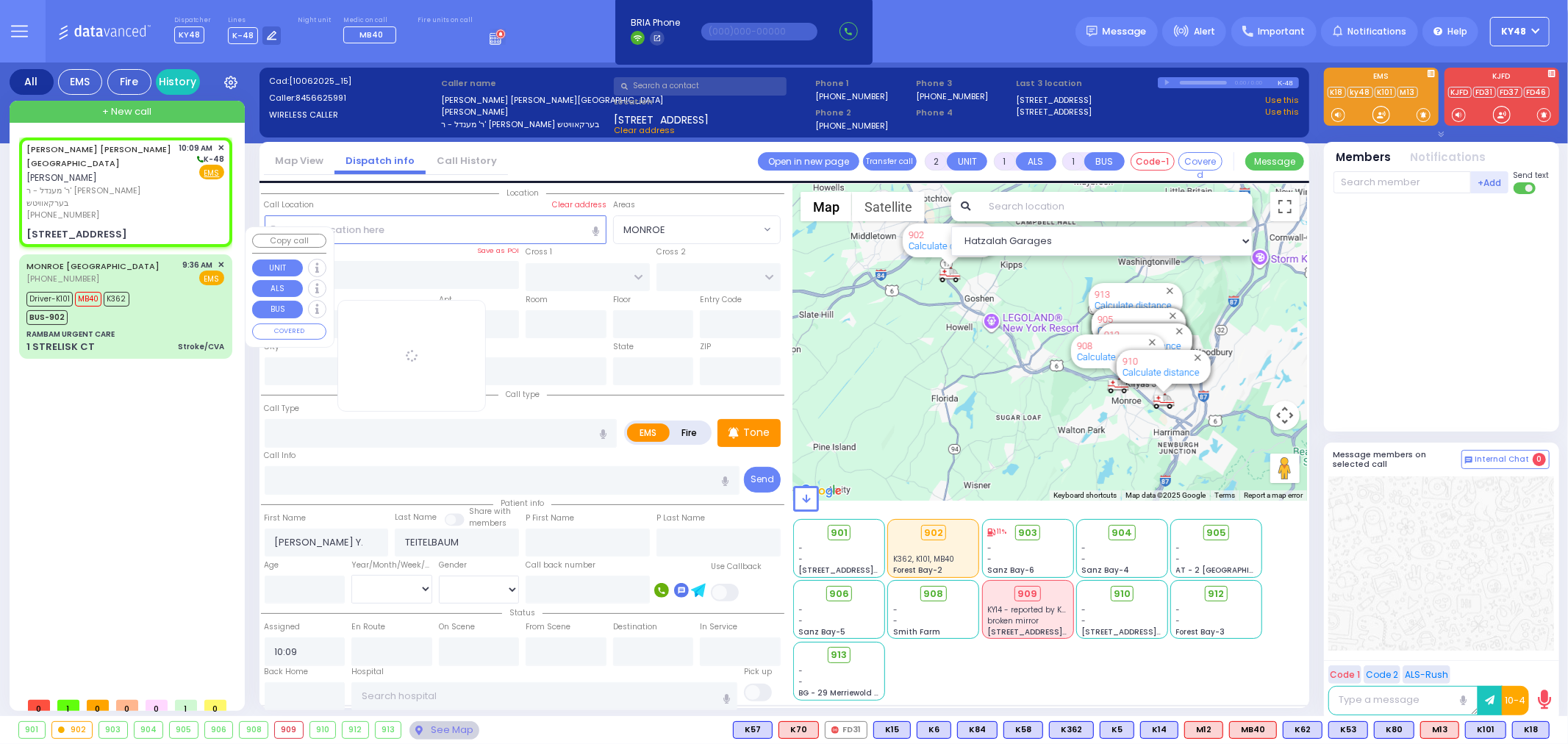
type input "LIZENSK BLVD"
type input "FOREST RD"
type input "7 SCHUNNEMUNK RD"
type input "302"
type input "Monroe"
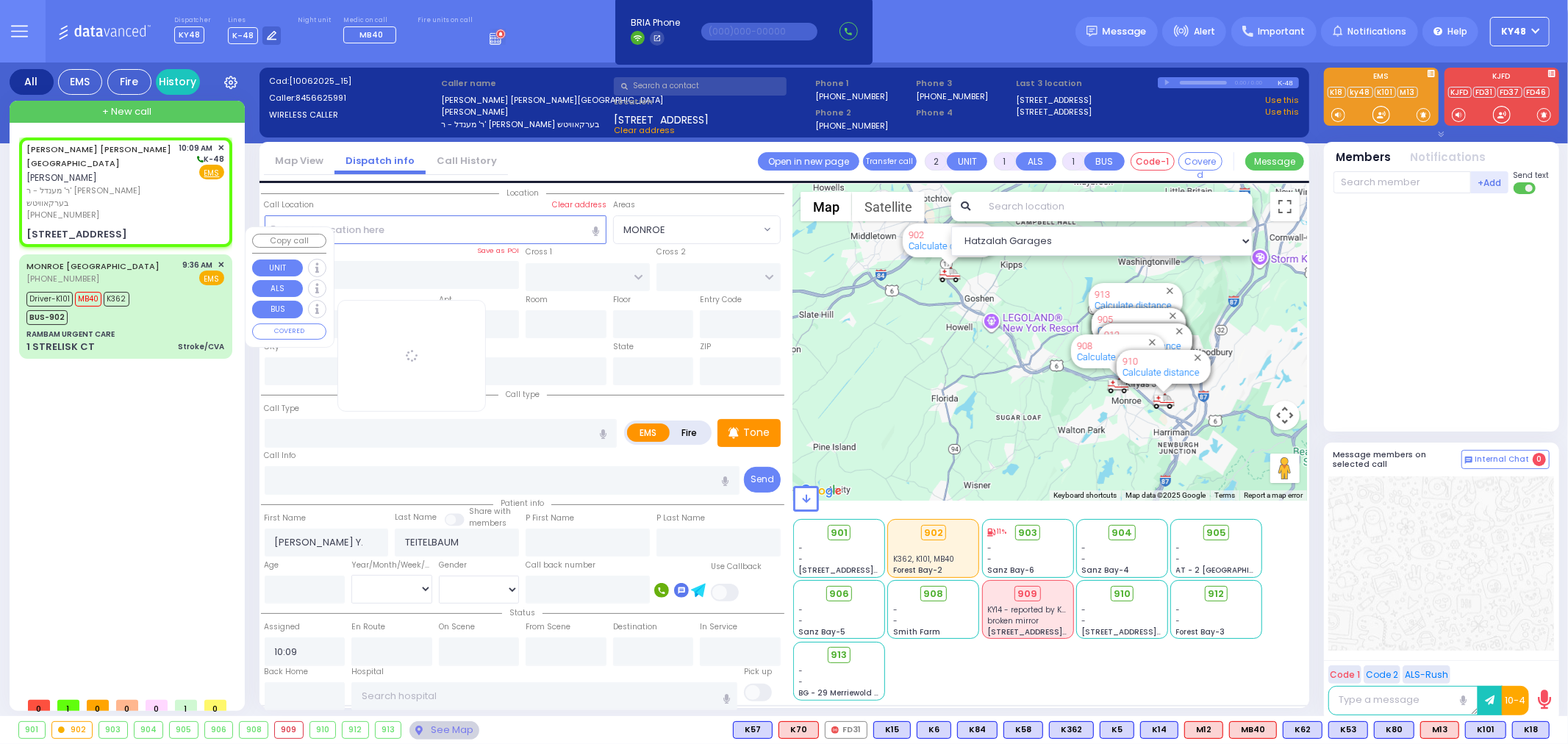
type input "New York"
type input "10950"
select select "SECTION 2"
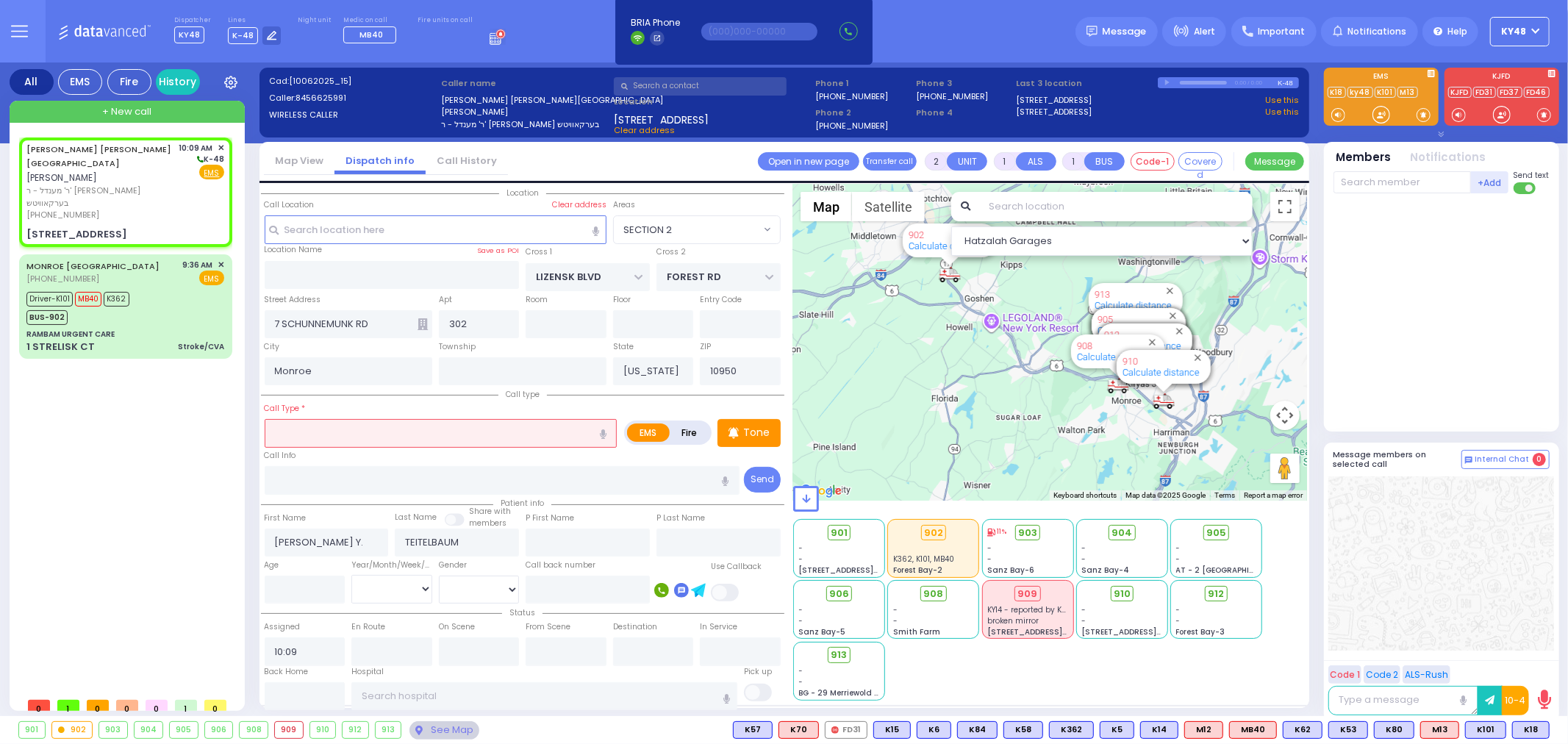
click at [304, 427] on input "text" at bounding box center [440, 433] width 353 height 28
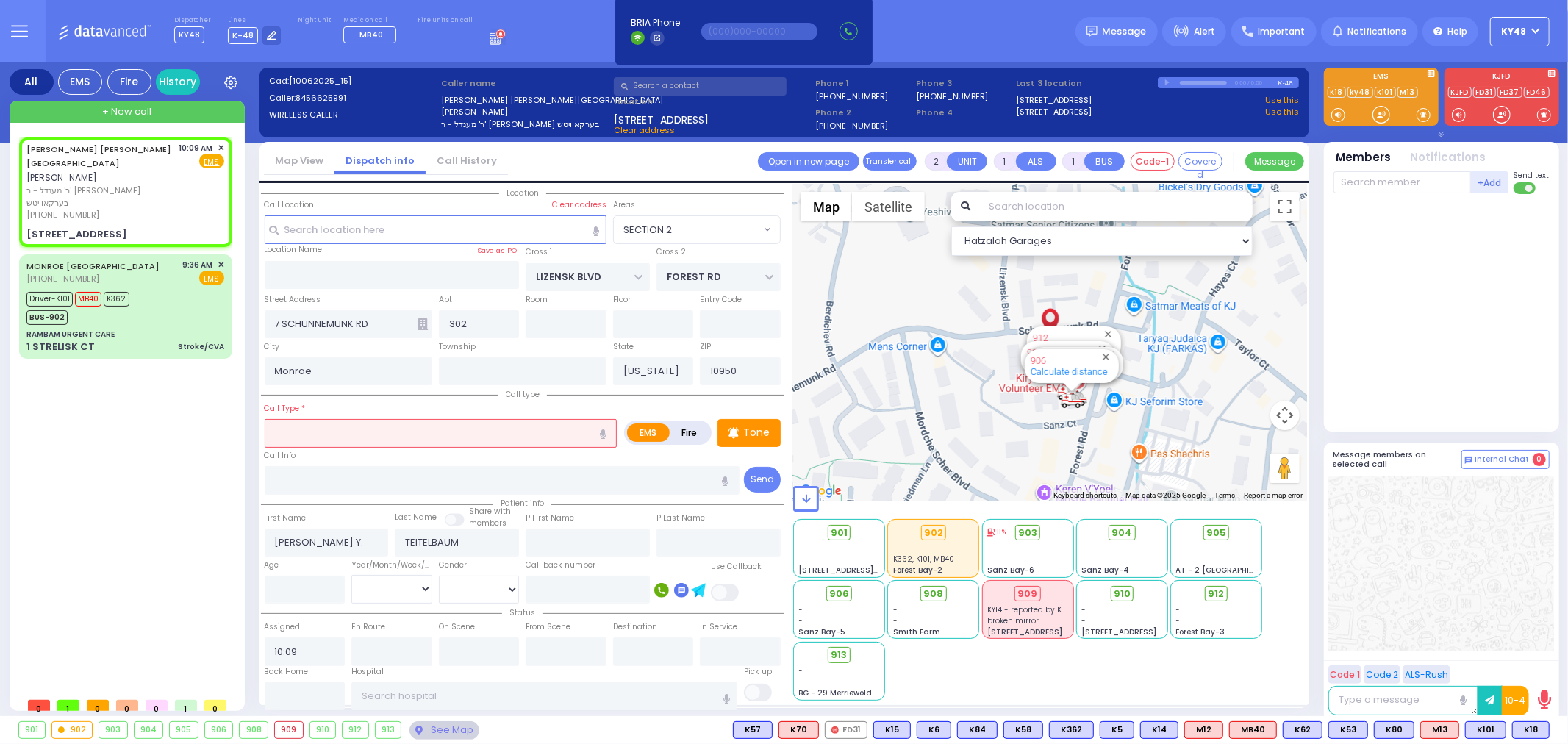
select select
radio input "true"
select select
select select "Hatzalah Garages"
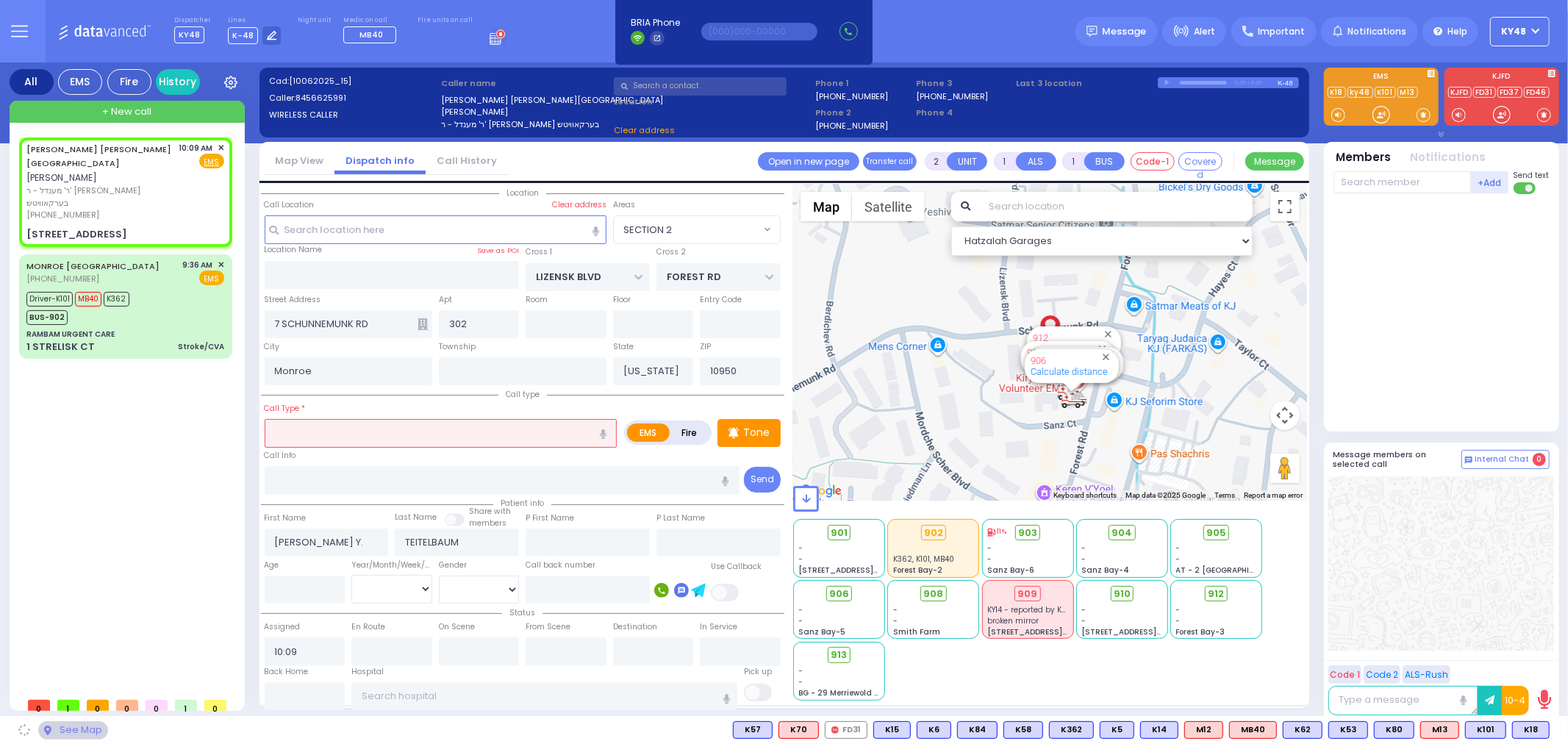
select select "SECTION 2"
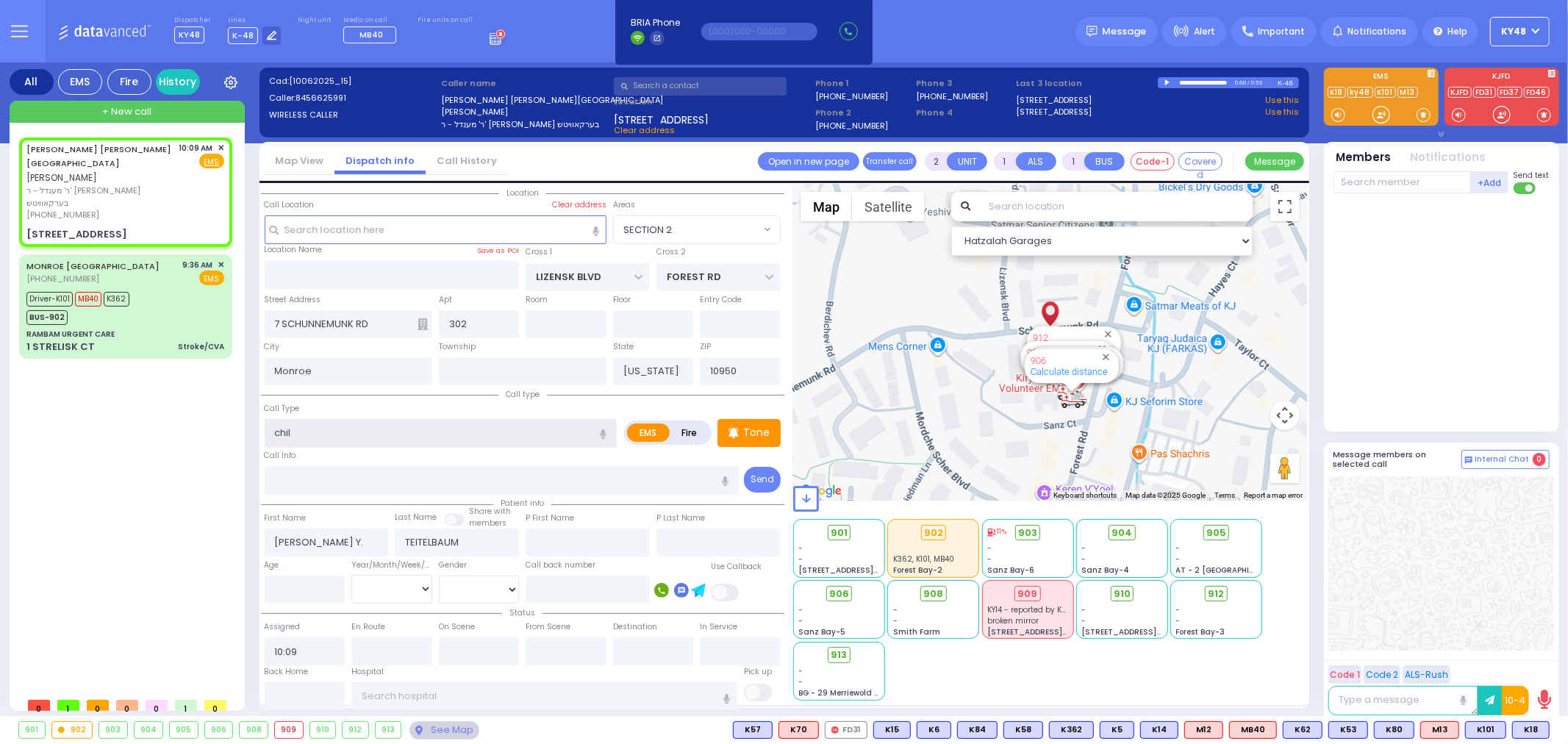
type input "child"
select select
radio input "true"
select select
select select "Hatzalah Garages"
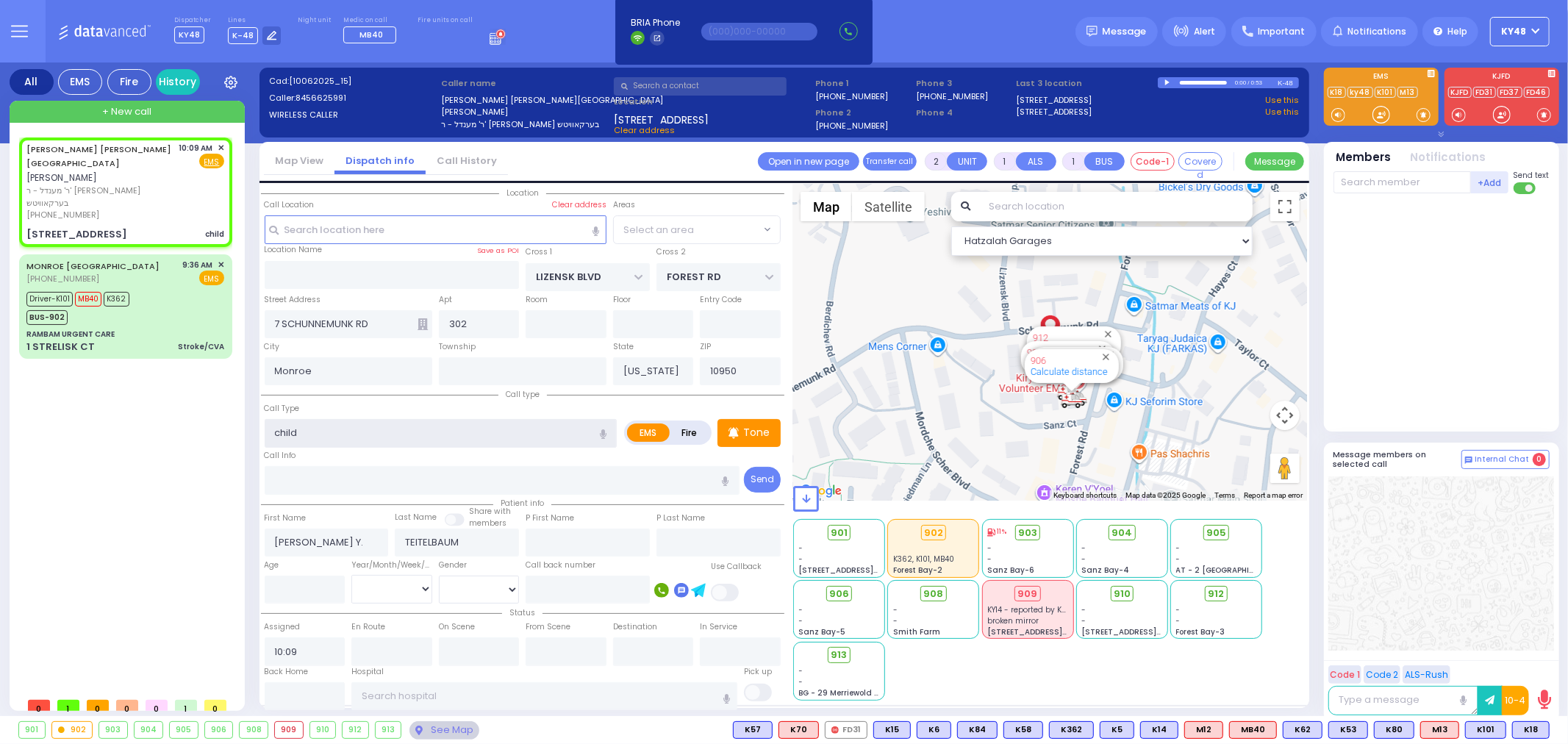
select select "SECTION 2"
type input "child swollow"
select select
radio input "true"
select select
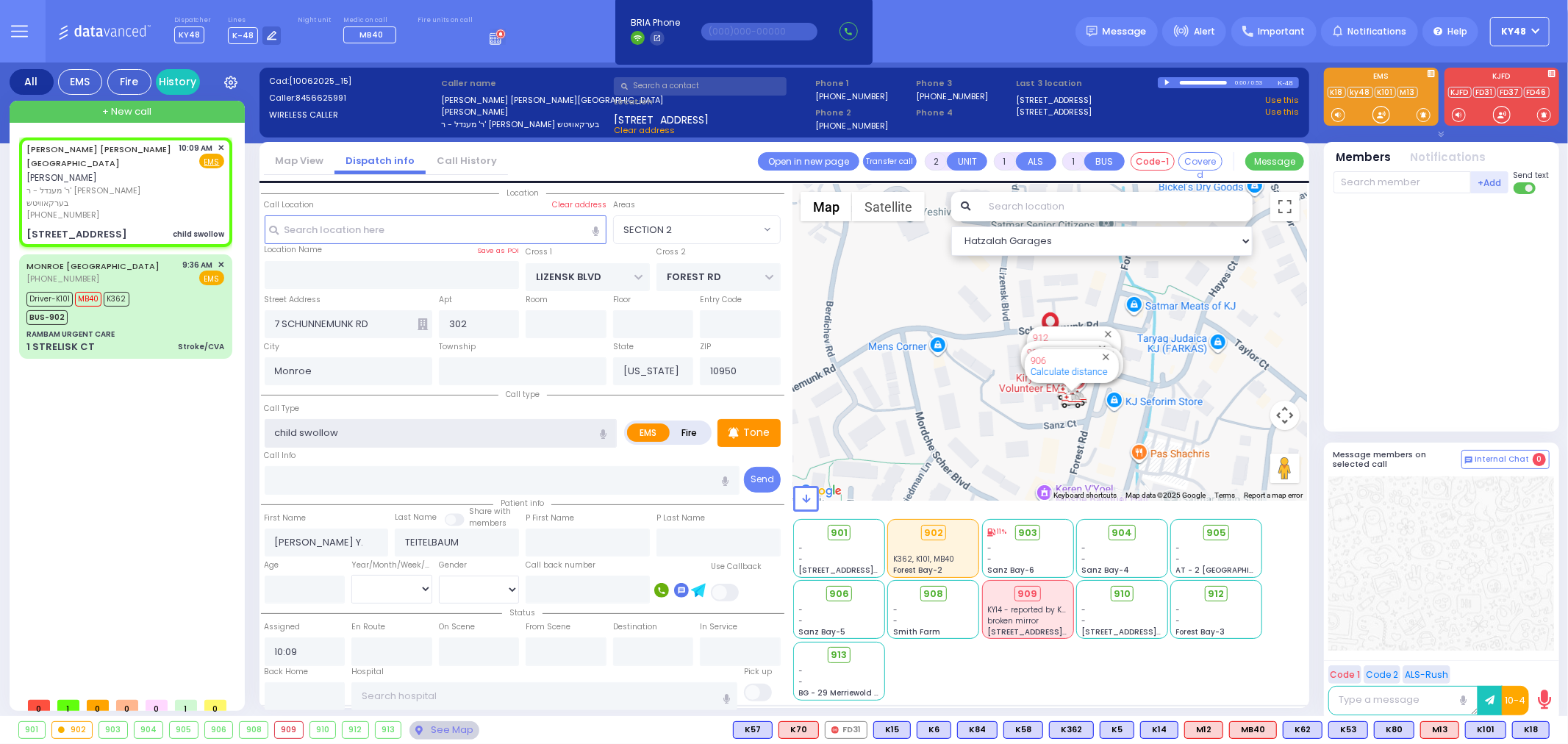
type input "child swallow"
select select "Hatzalah Garages"
select select "SECTION 2"
type input "child swallow a forn"
select select
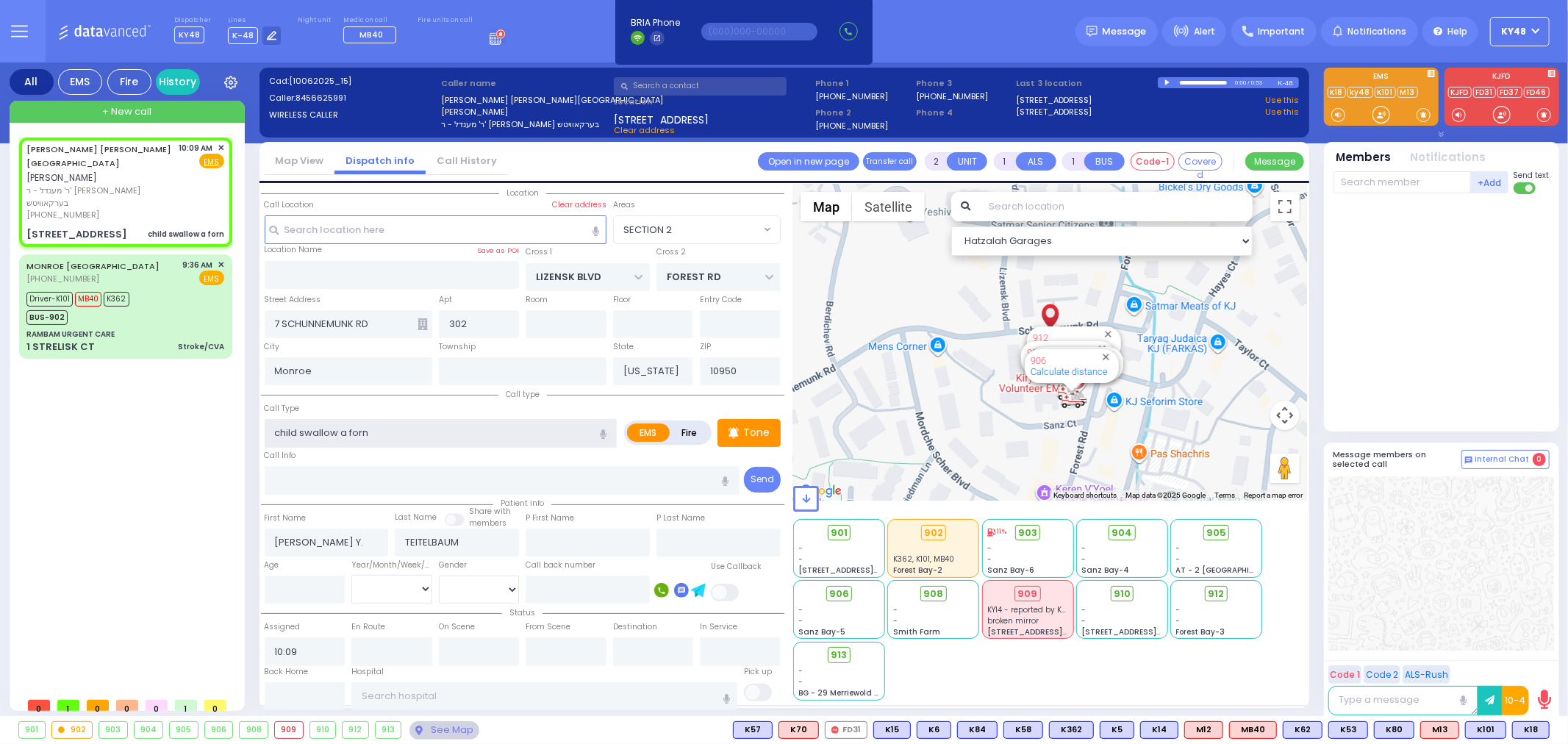
radio input "true"
select select
select select "Hatzalah Garages"
select select "SECTION 2"
type input "child swallow a foreign"
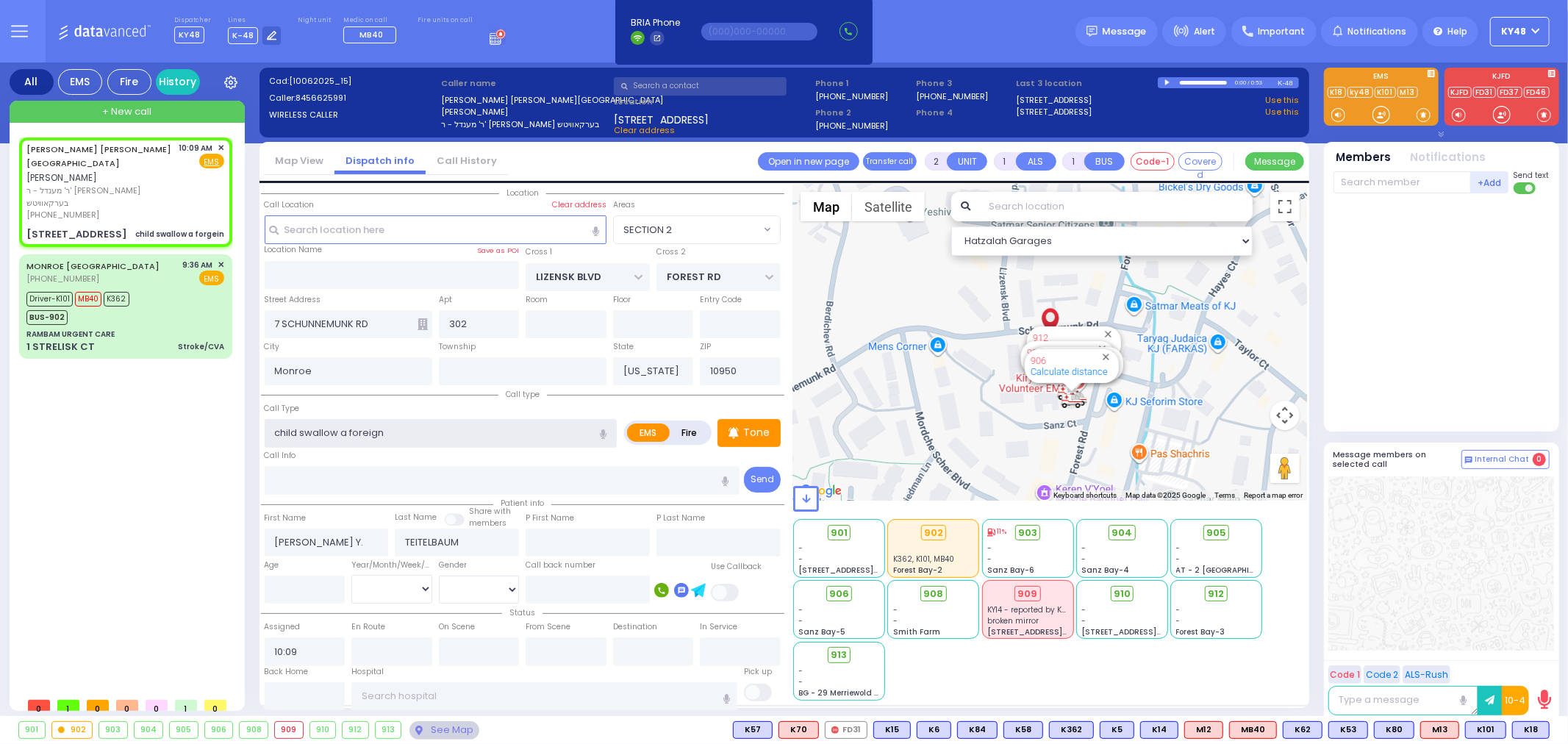
select select
radio input "true"
select select
type input "child swallow a foreign"
select select "Hatzalah Garages"
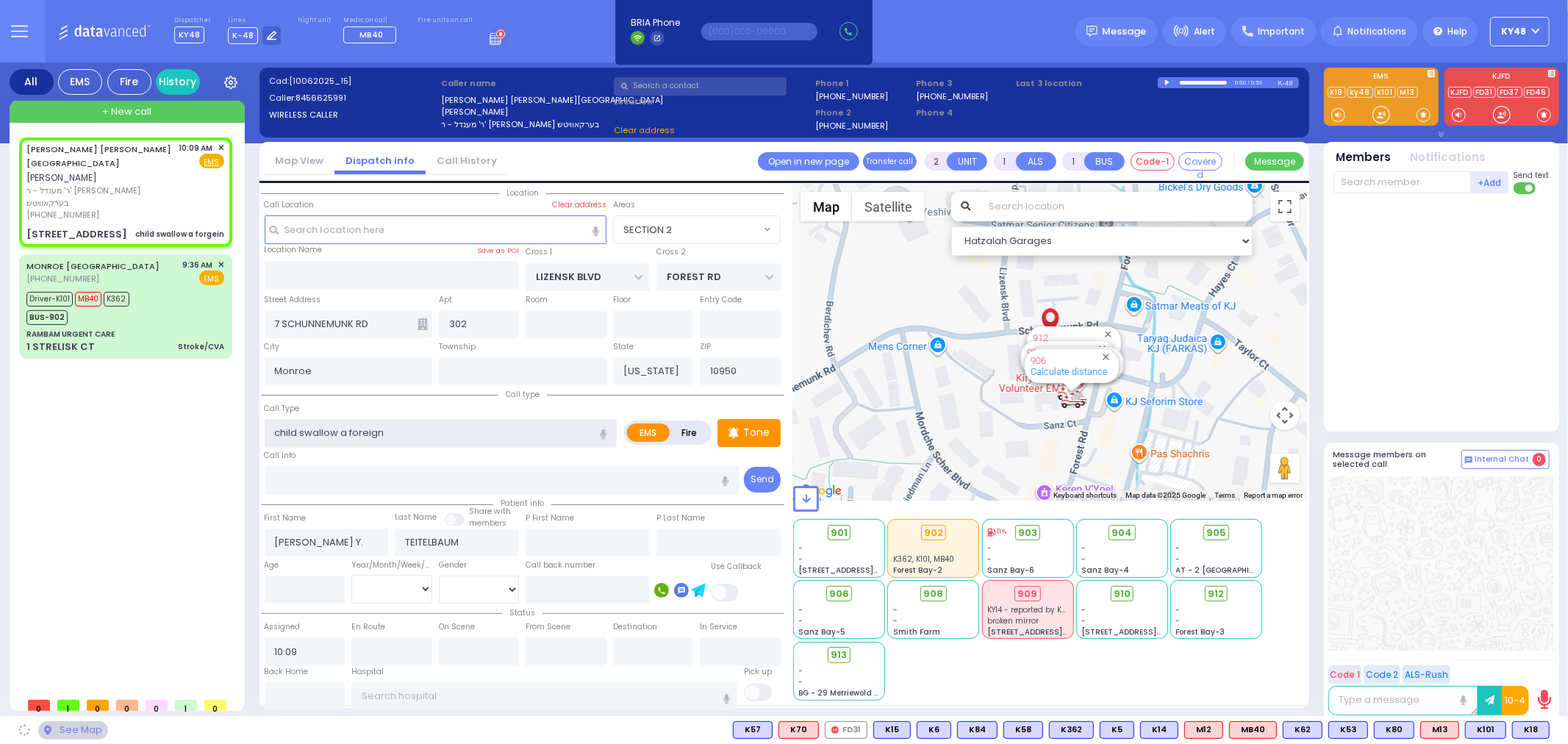
select select "SECTION 2"
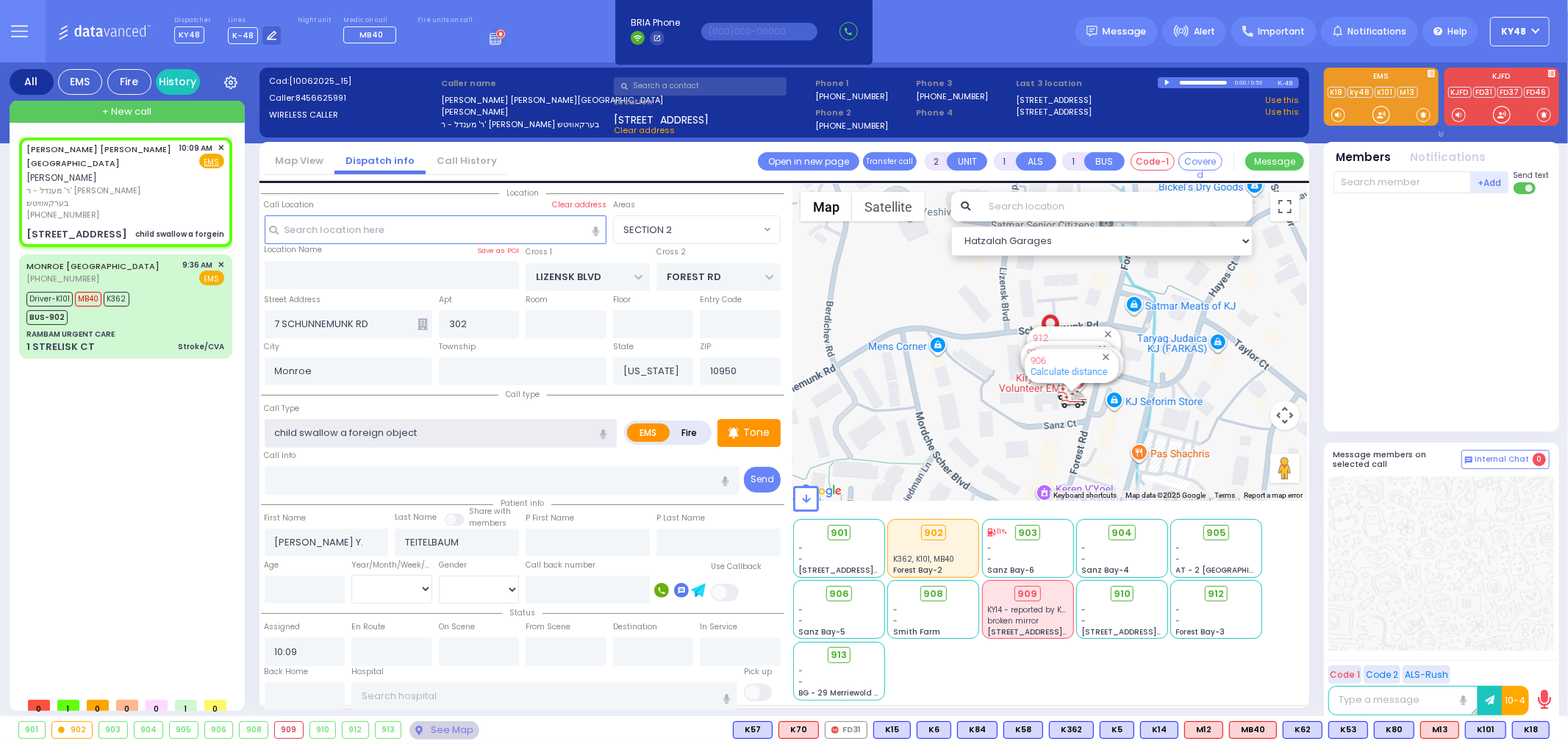
type input "child swallow a foreign object"
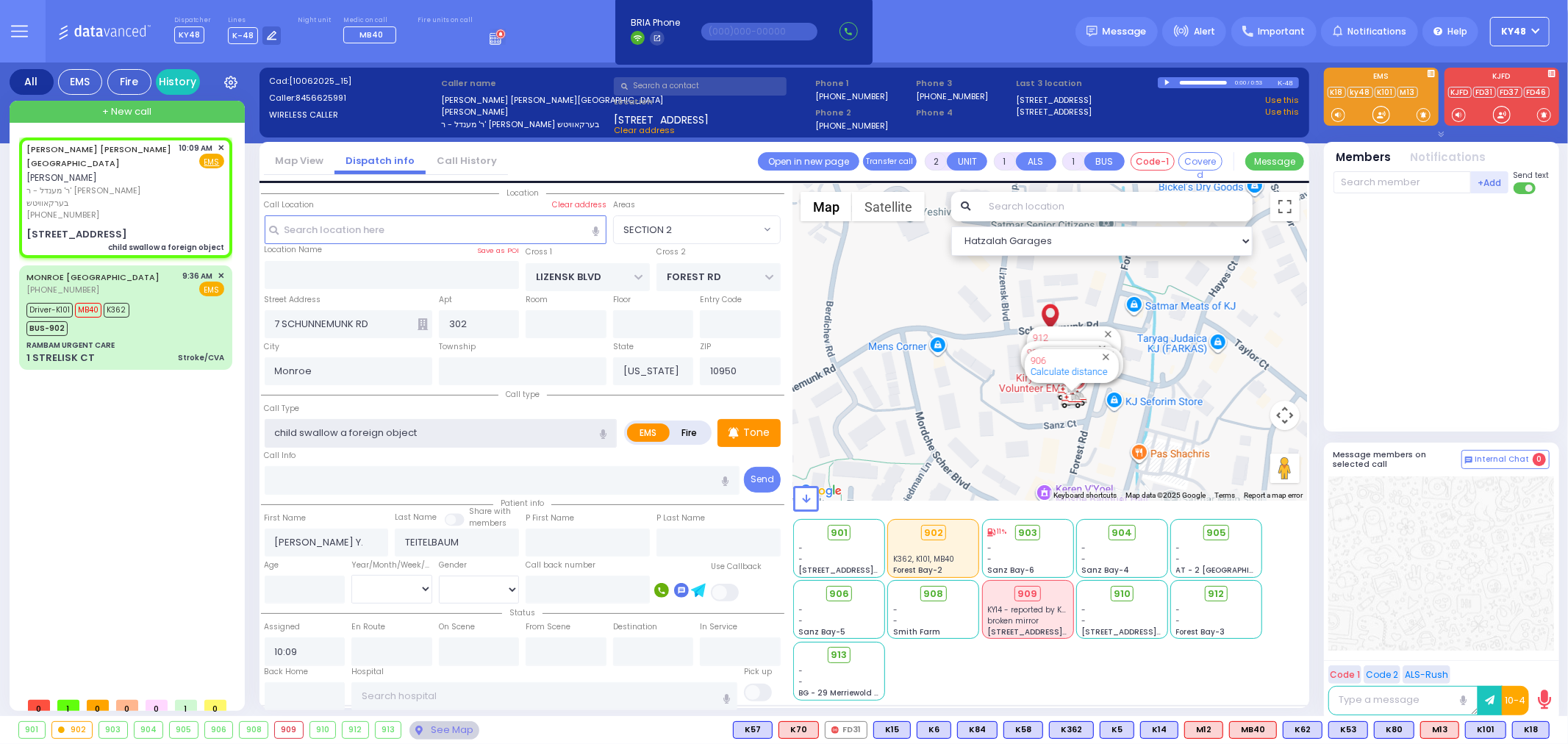
select select
radio input "true"
select select
select select "Hatzalah Garages"
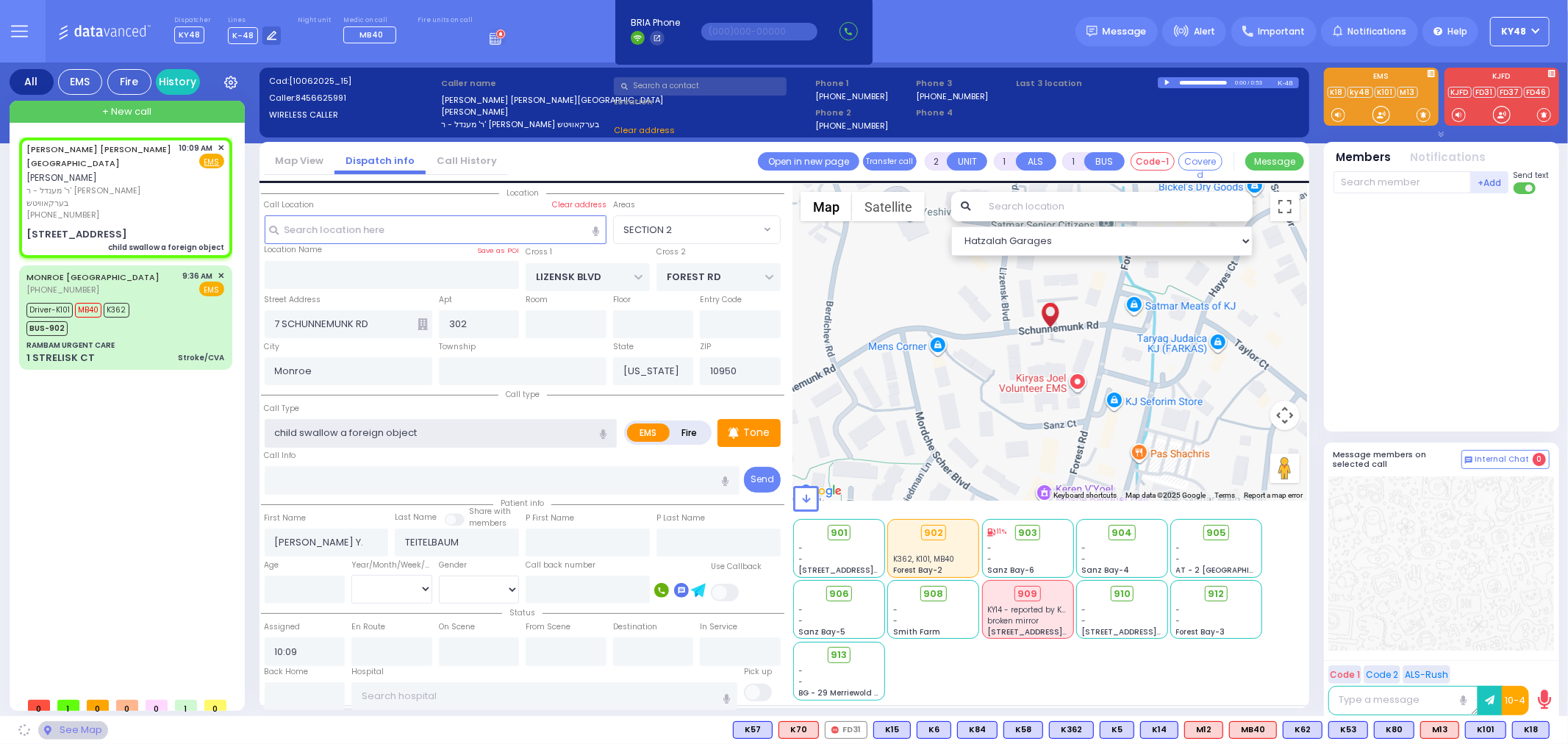
select select "SECTION 2"
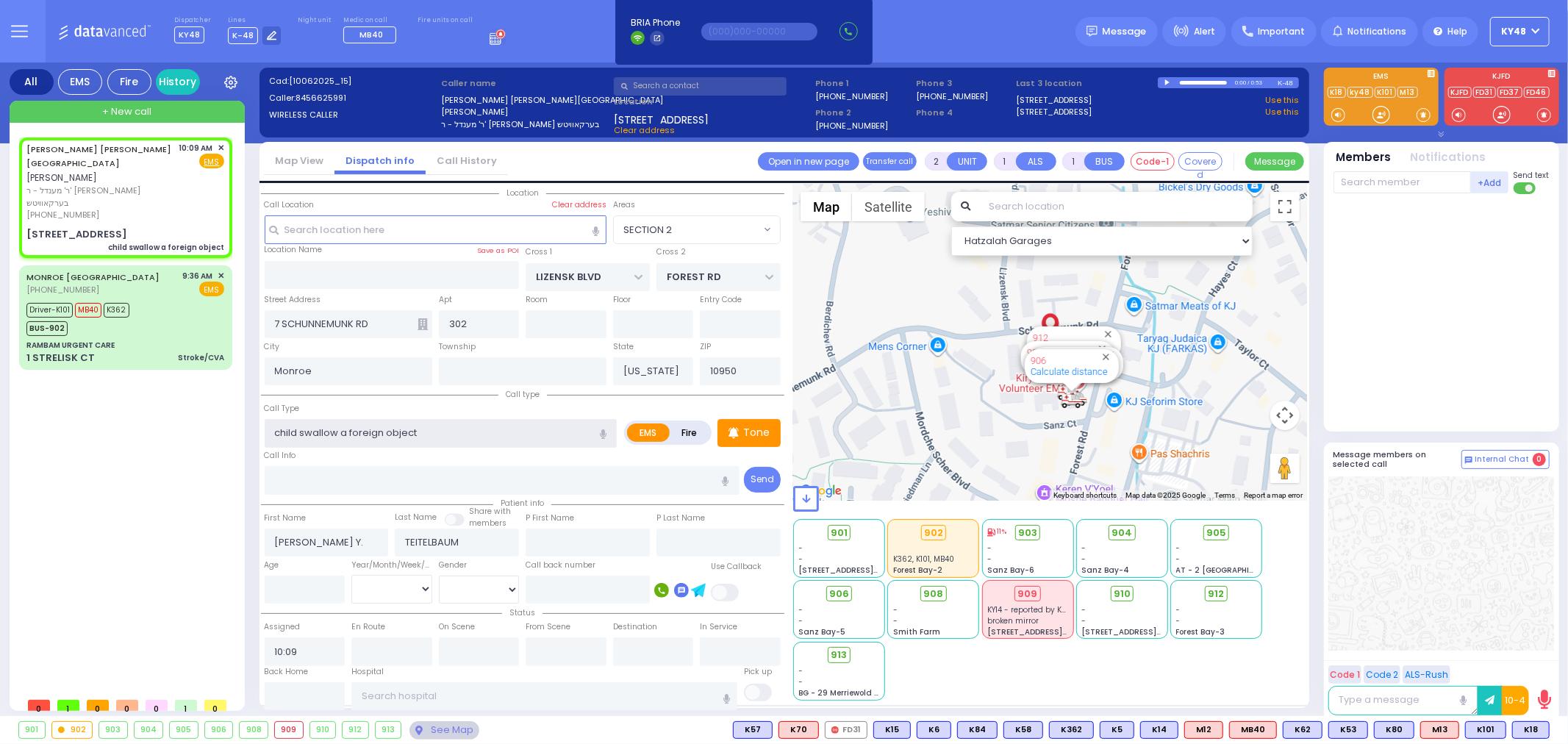
type input "child swallow a foreign object"
select select
radio input "true"
select select
select select "Hatzalah Garages"
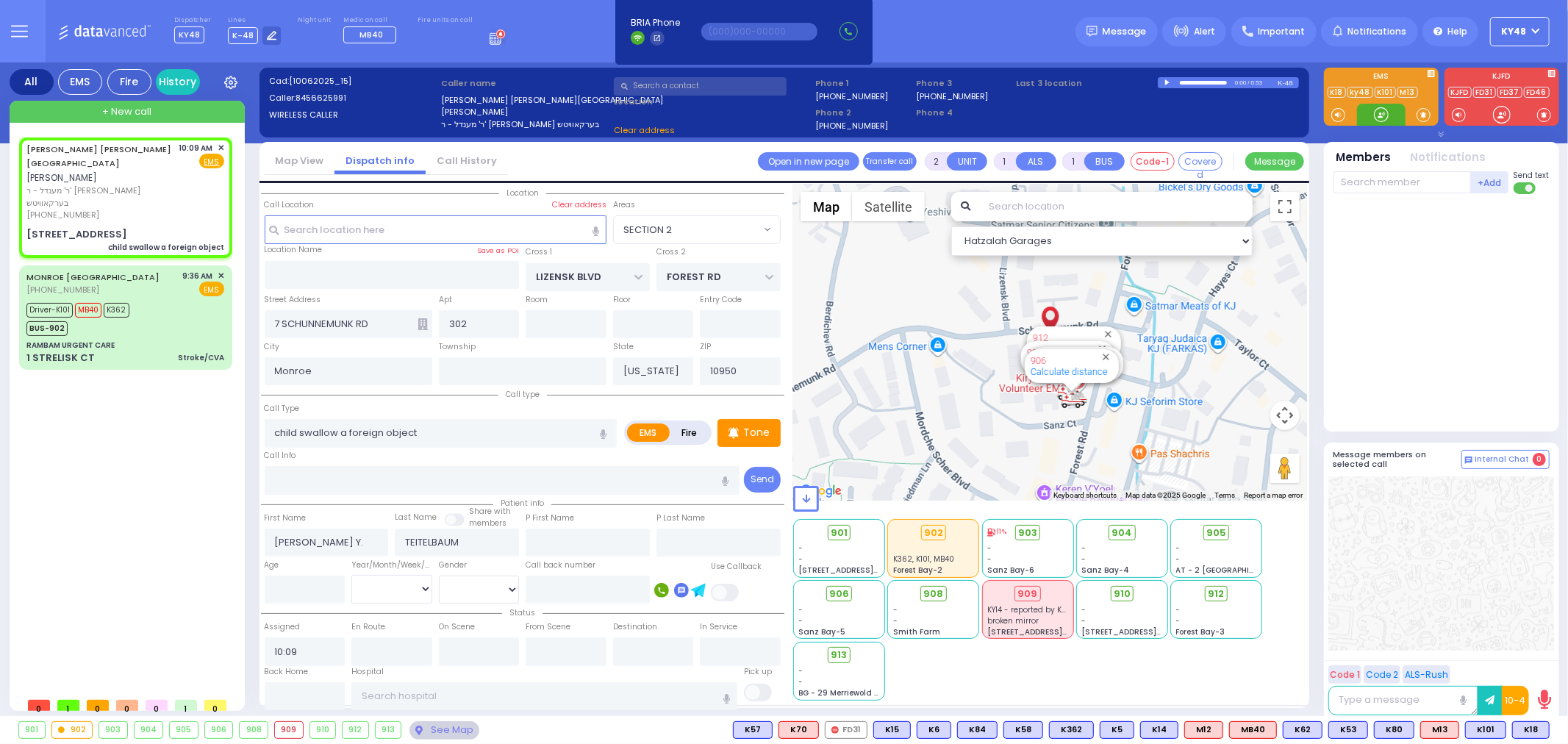
select select "SECTION 2"
click at [1387, 113] on div at bounding box center [1381, 114] width 15 height 15
click at [1377, 114] on div at bounding box center [1381, 114] width 15 height 15
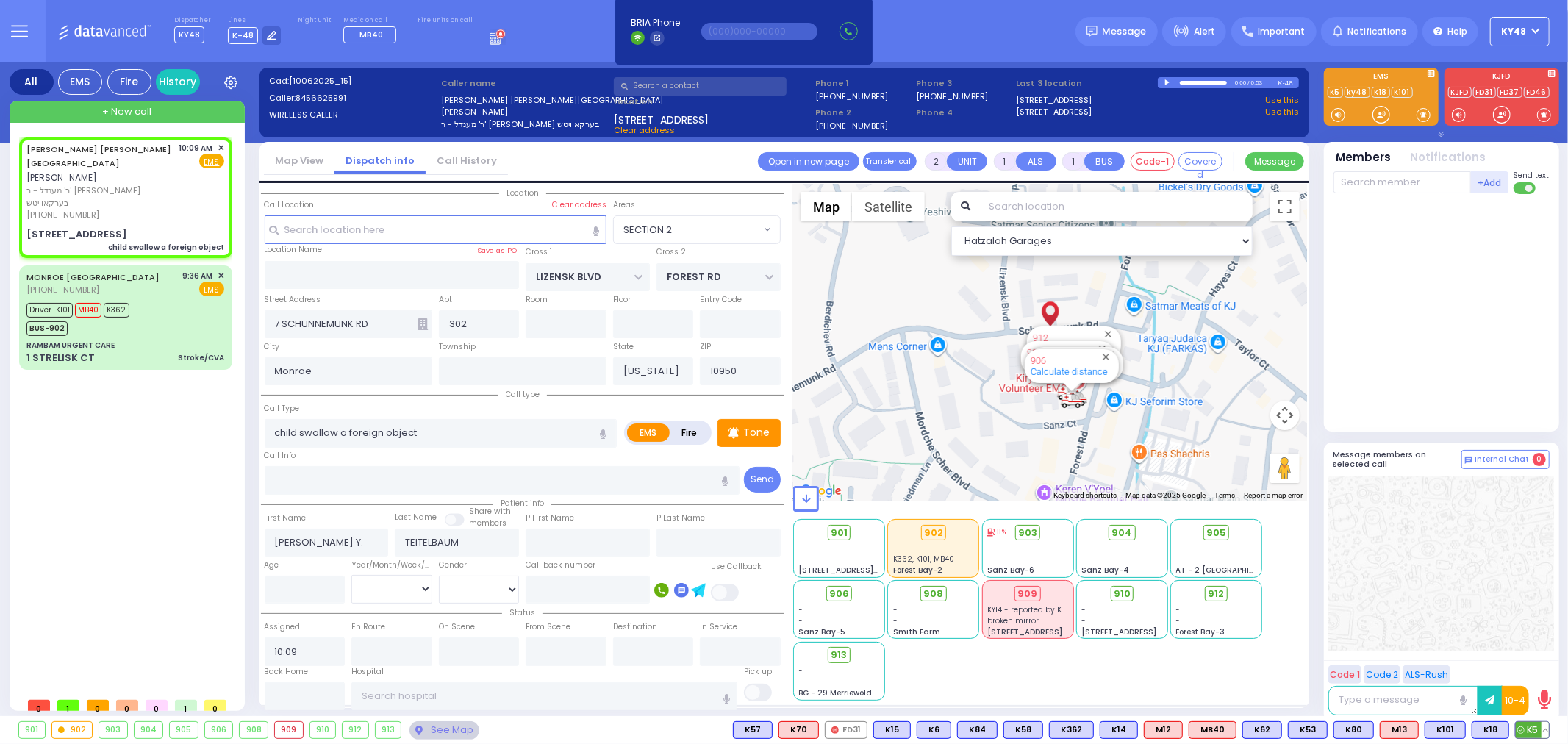
click at [1535, 728] on span "K5" at bounding box center [1532, 729] width 33 height 16
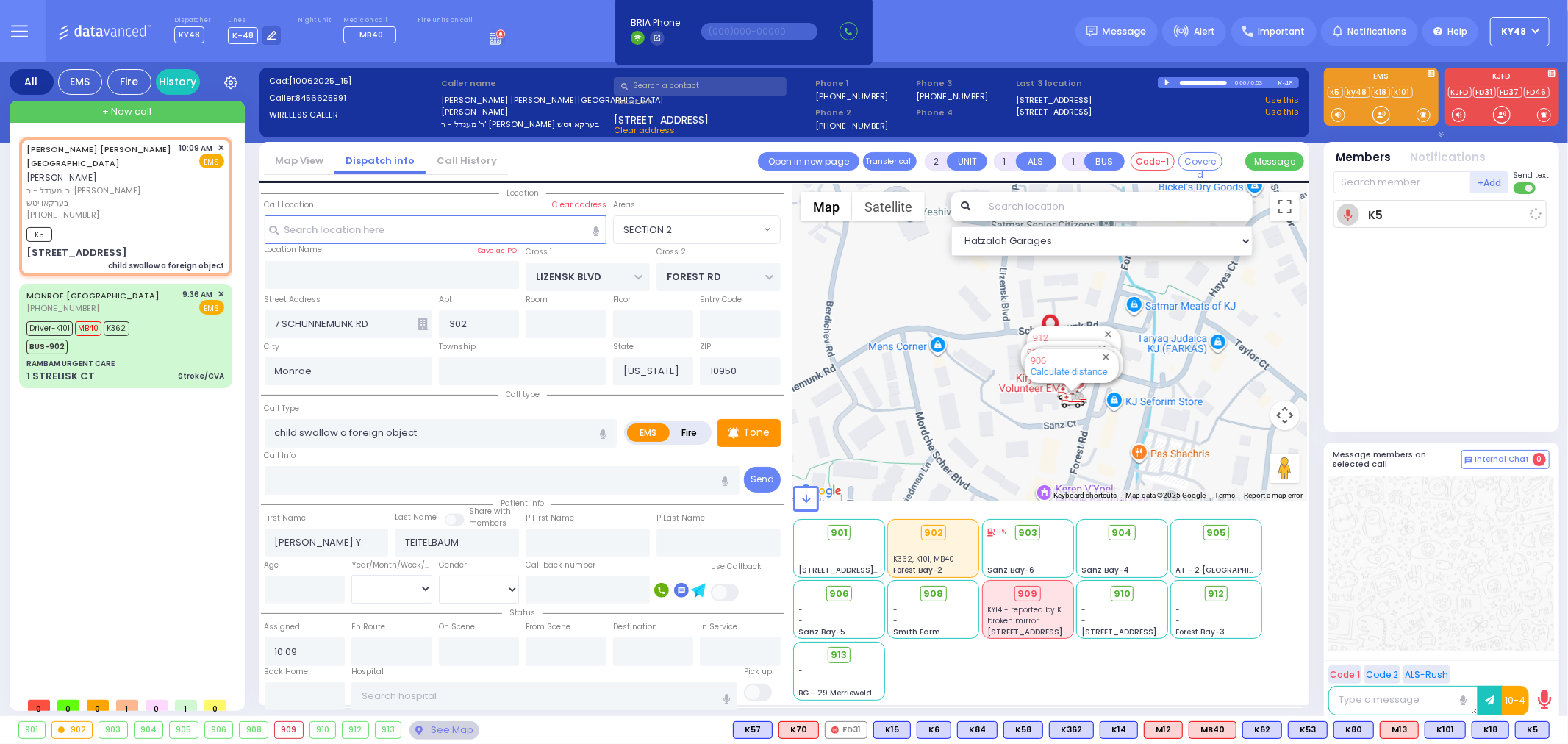
select select
radio input "true"
select select
type input "10:11"
select select "SECTION 2"
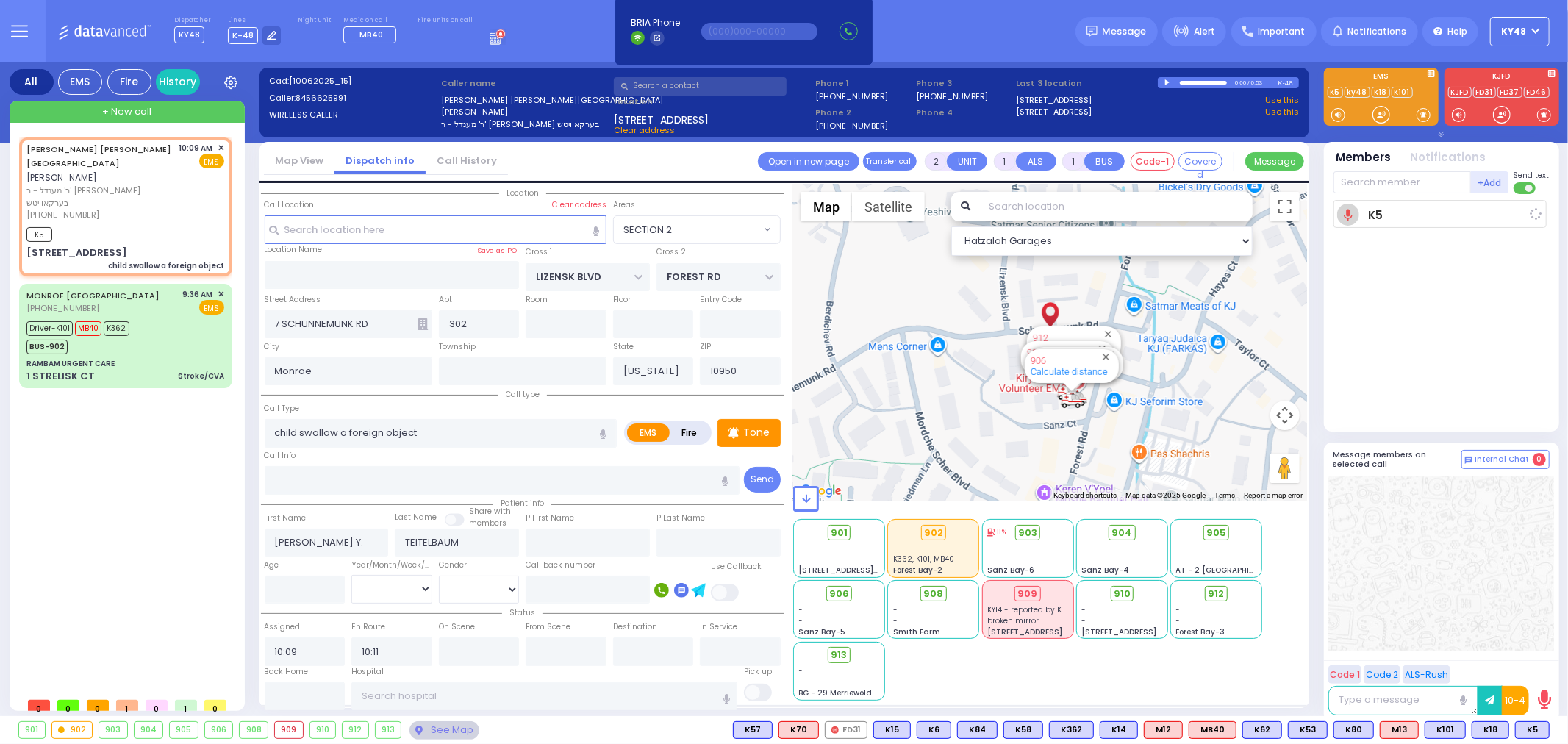
select select "Hatzalah Garages"
click at [1380, 114] on div at bounding box center [1381, 114] width 15 height 15
click at [1384, 119] on div at bounding box center [1381, 114] width 15 height 15
click at [1526, 732] on span "K66" at bounding box center [1530, 729] width 38 height 16
select select
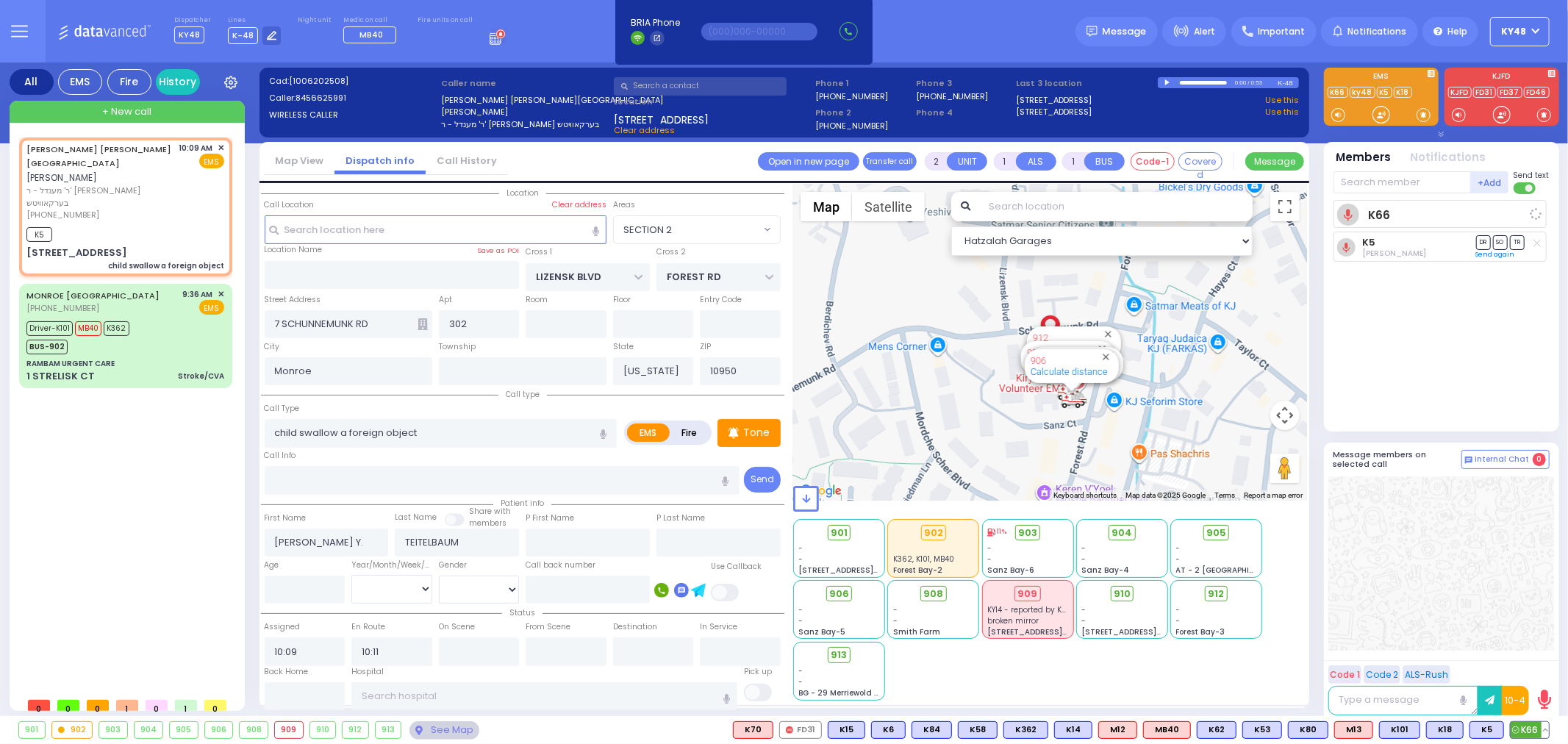
radio input "true"
select select
select select "Hatzalah Garages"
select select "SECTION 2"
click at [306, 692] on input "text" at bounding box center [305, 695] width 81 height 28
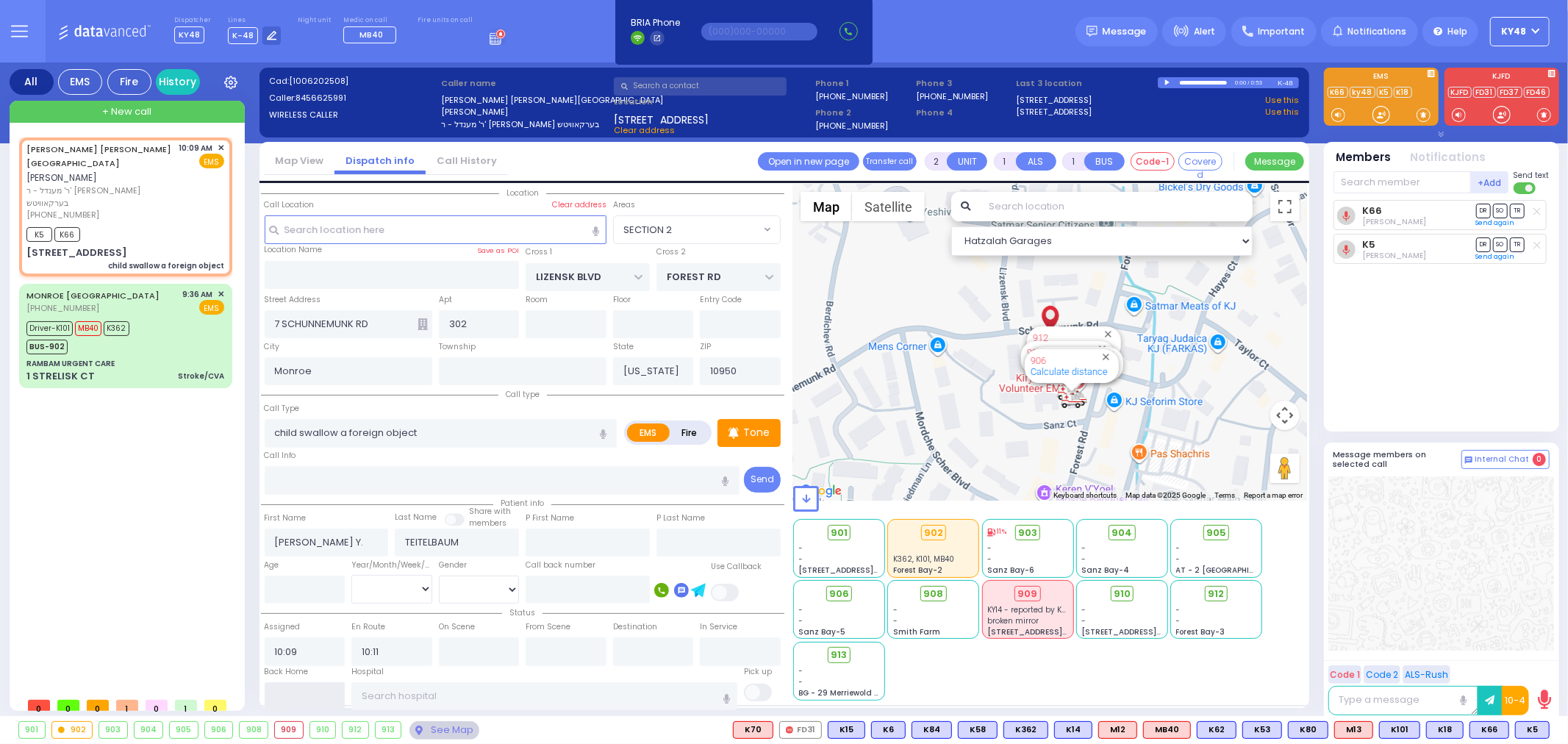
click at [306, 692] on input "text" at bounding box center [305, 695] width 81 height 28
type input "10:27"
select select
radio input "true"
select select
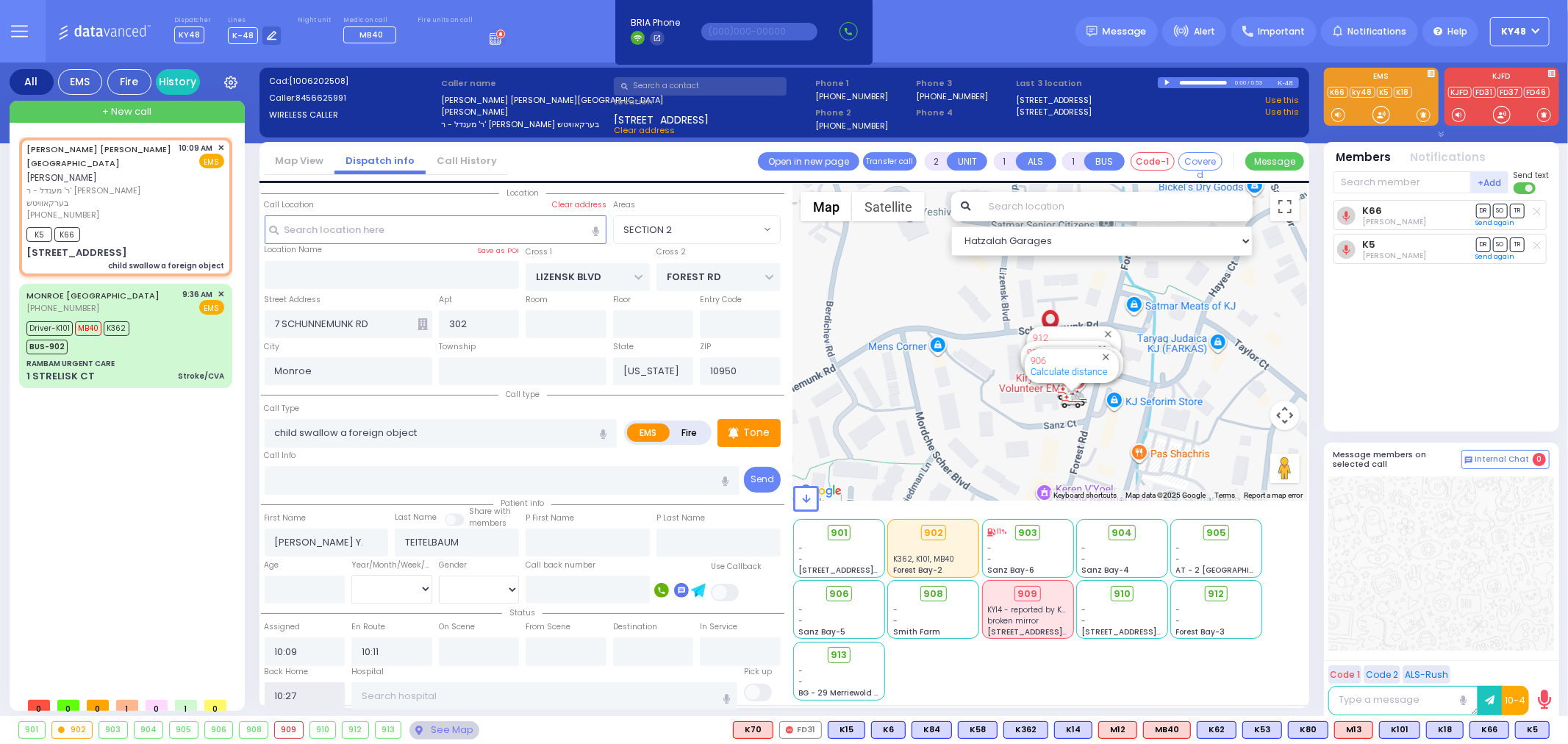
select select
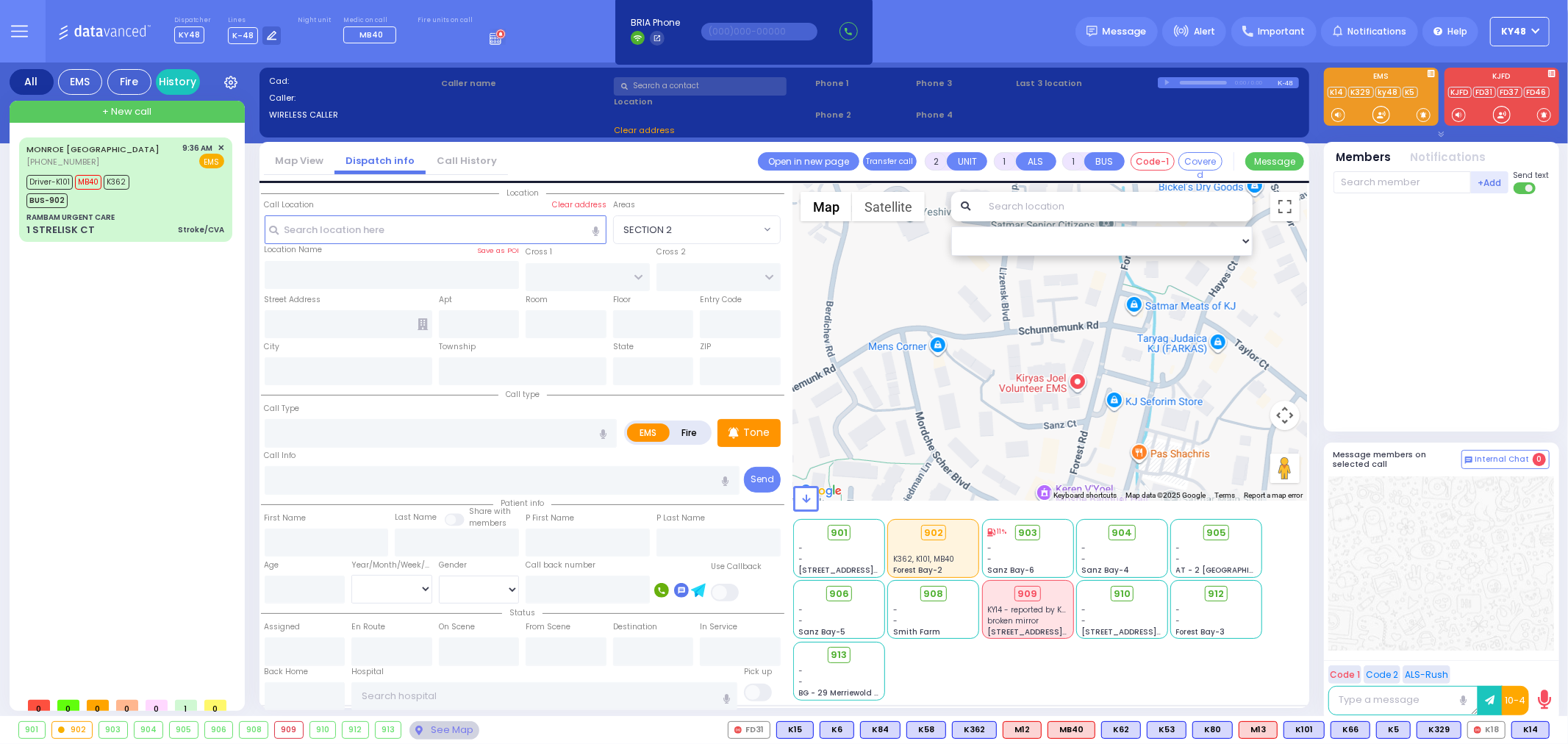
select select
radio input "true"
type input "[PERSON_NAME]"
select select
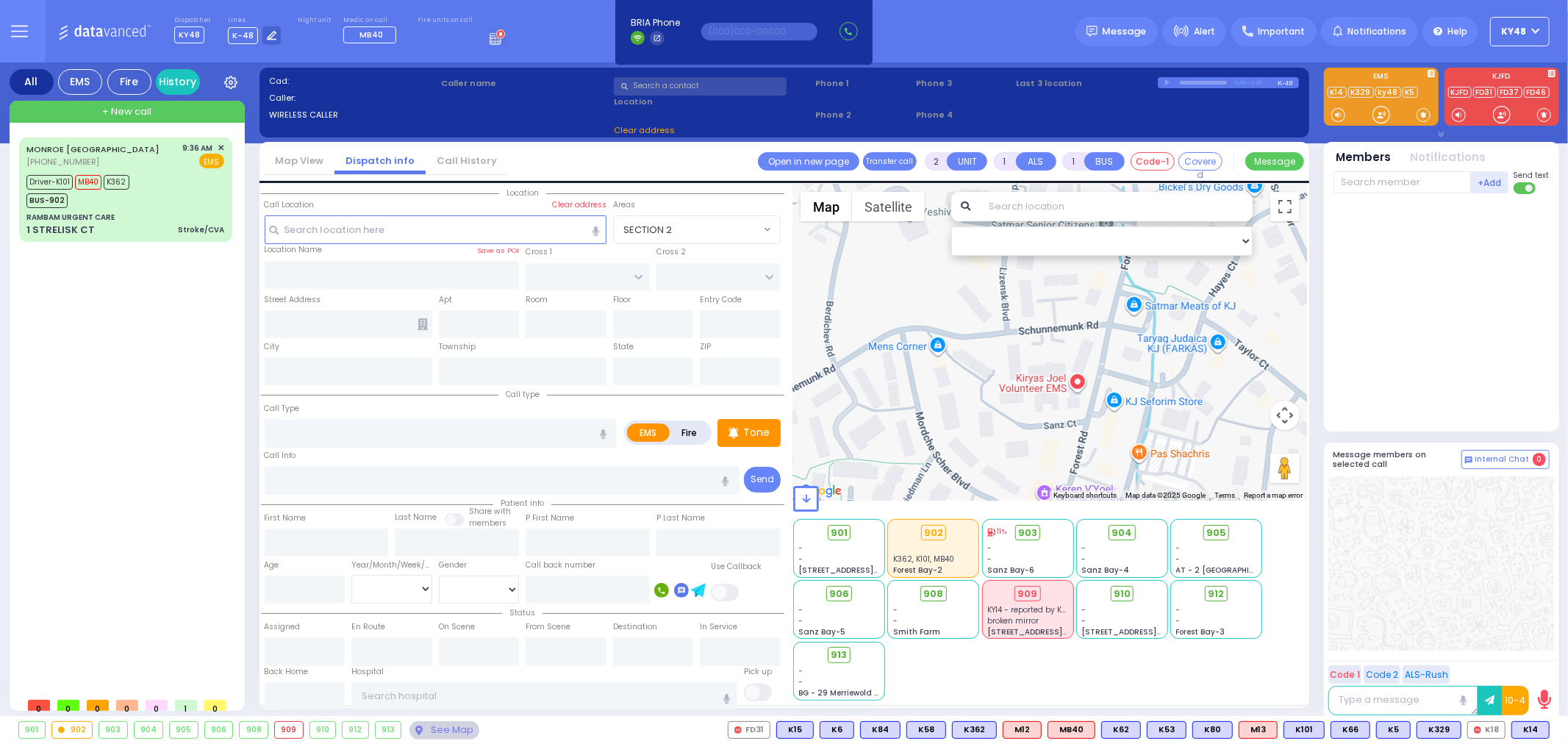
type input "10:58"
select select
radio input "true"
select select
select select "Hatzalah Garages"
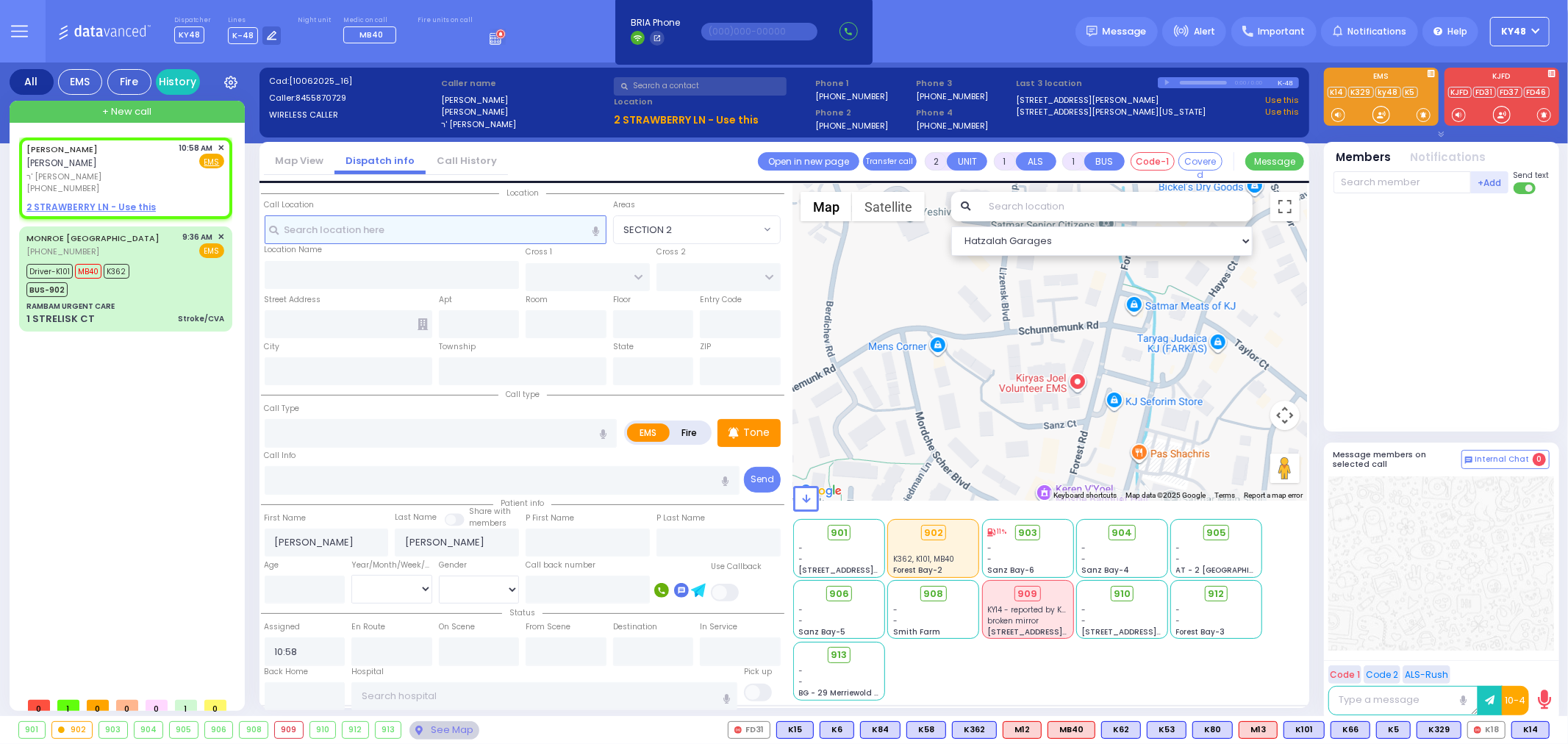
select select
radio input "true"
select select
select select "Hatzalah Garages"
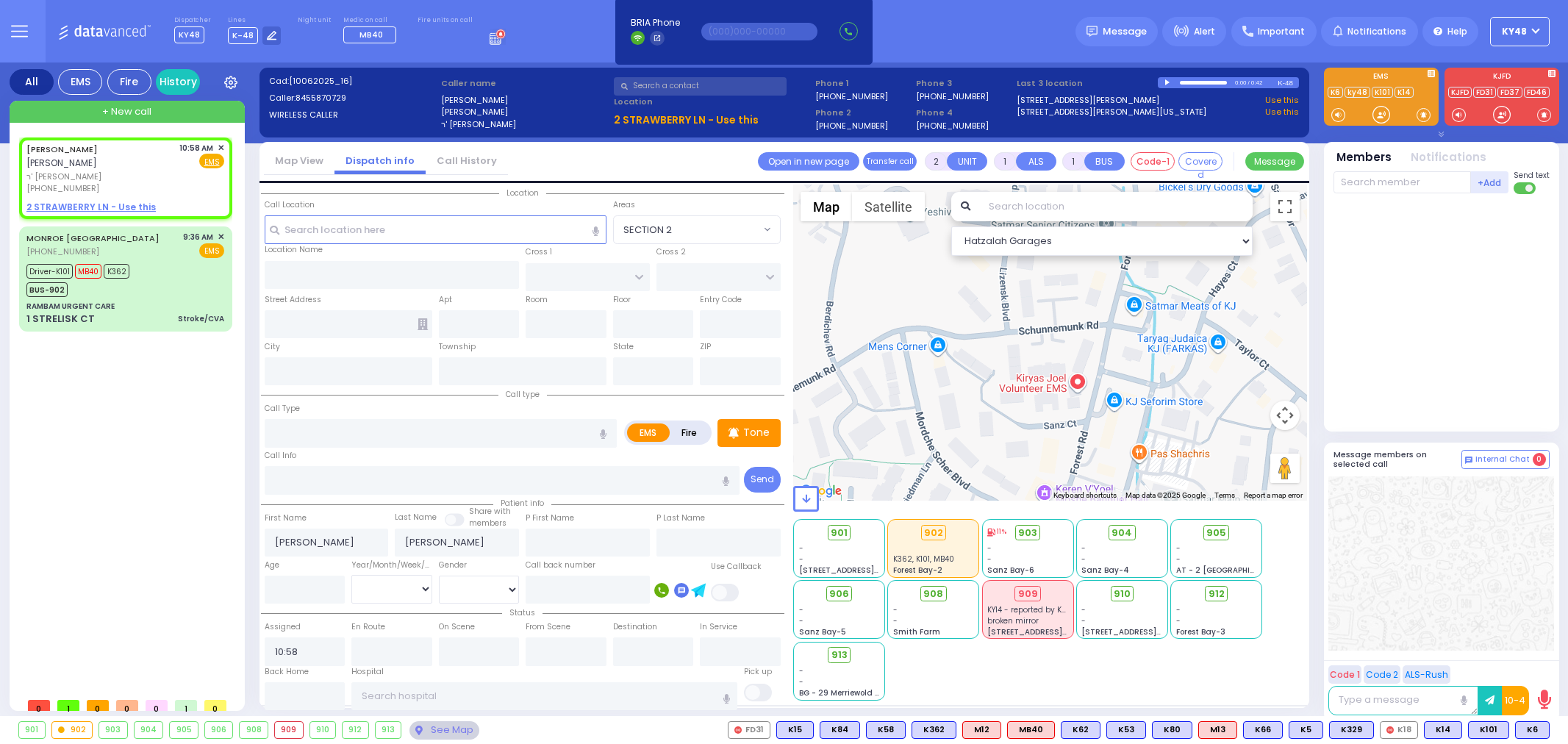
select select
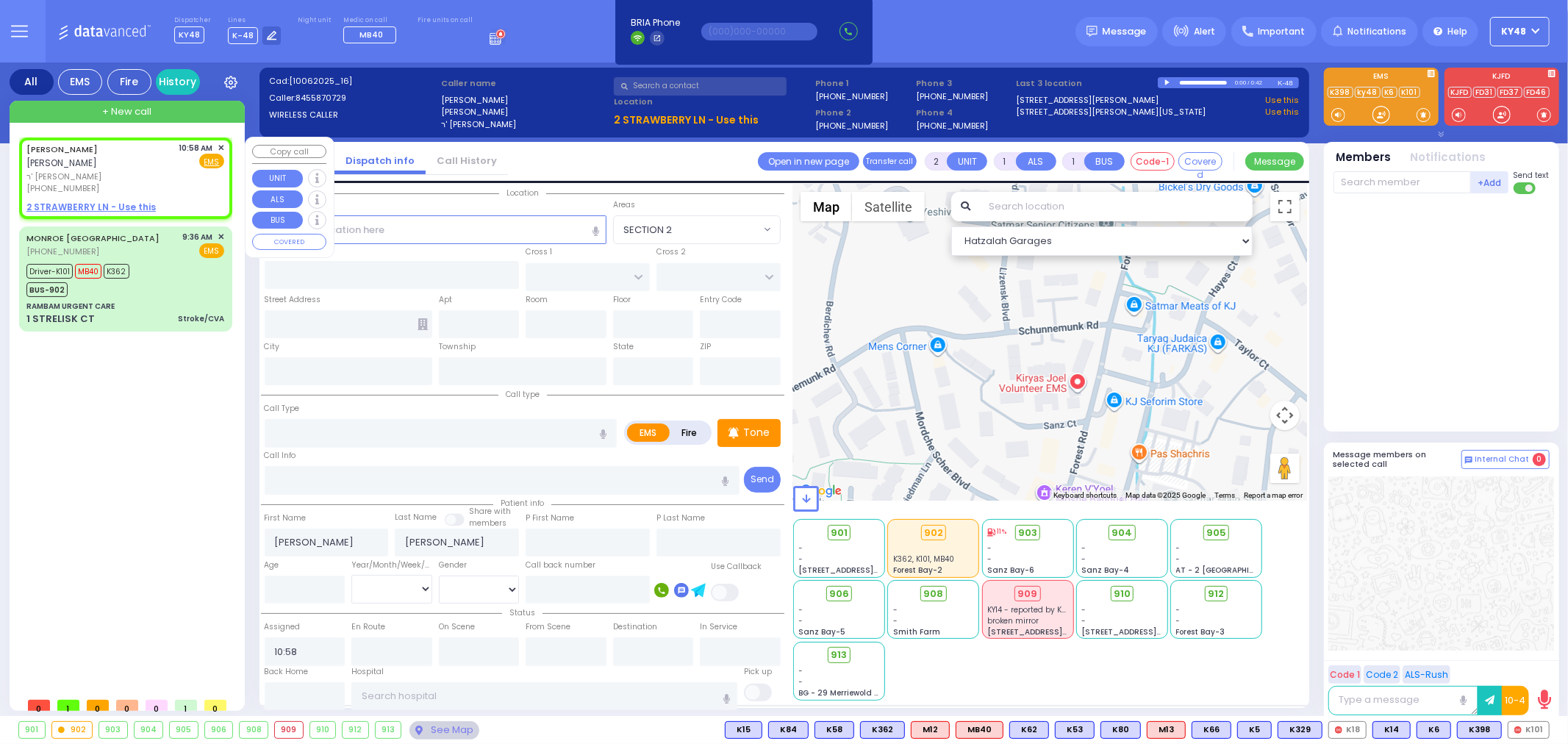
click at [221, 148] on span "✕" at bounding box center [221, 148] width 7 height 13
